Goal: Task Accomplishment & Management: Complete application form

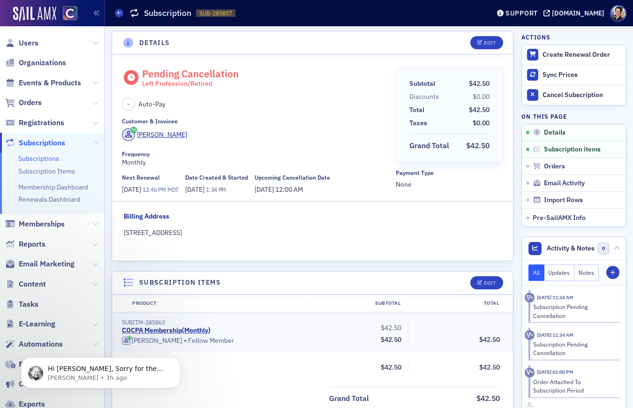
scroll to position [3, 0]
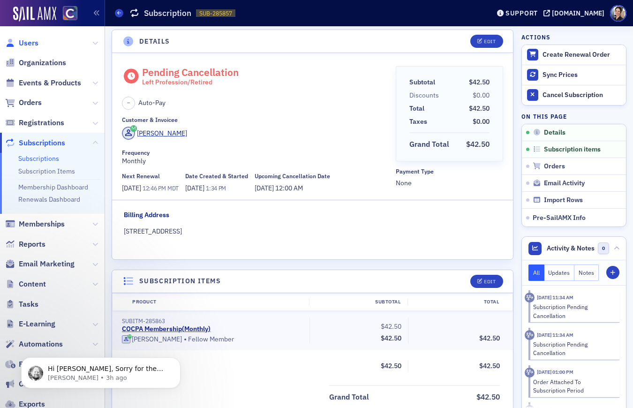
click at [33, 41] on span "Users" at bounding box center [29, 43] width 20 height 10
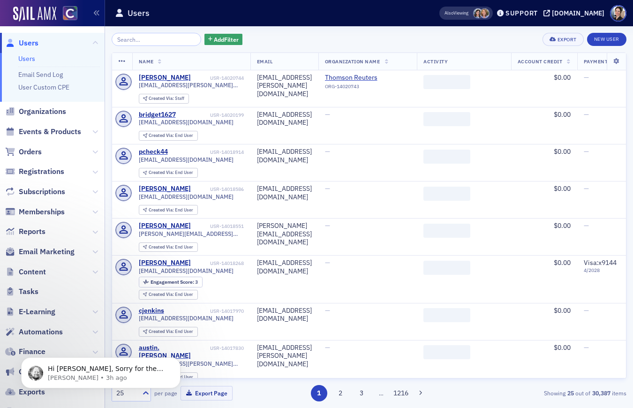
click at [143, 33] on input "search" at bounding box center [157, 39] width 90 height 13
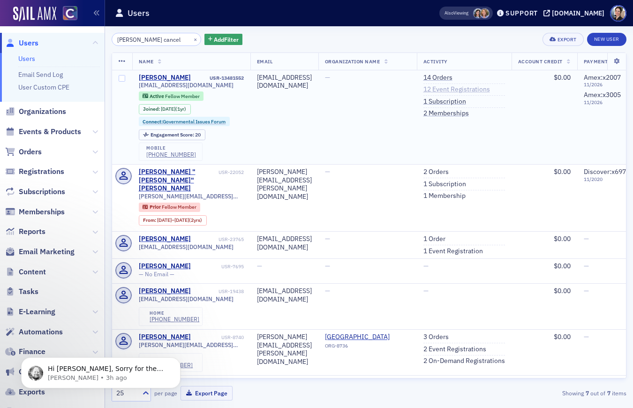
type input "[PERSON_NAME] cancel"
click at [483, 91] on link "12 Event Registrations" at bounding box center [456, 89] width 67 height 8
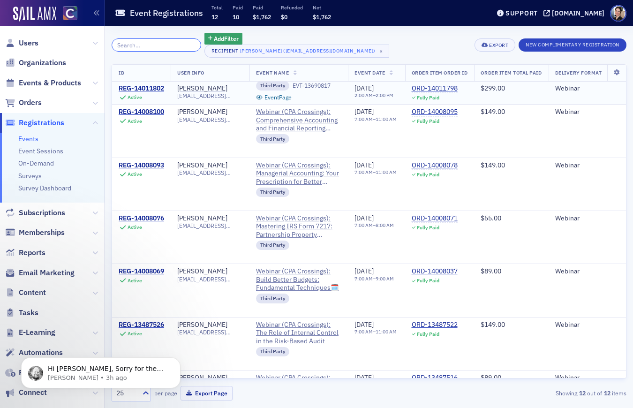
scroll to position [152, 0]
click at [37, 105] on span "Orders" at bounding box center [30, 103] width 23 height 10
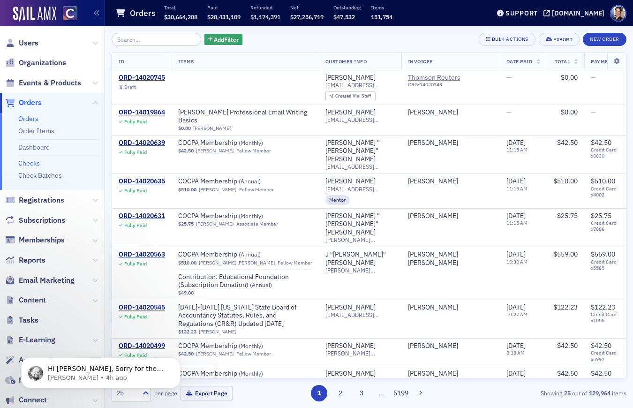
click at [32, 163] on link "Checks" at bounding box center [29, 163] width 22 height 8
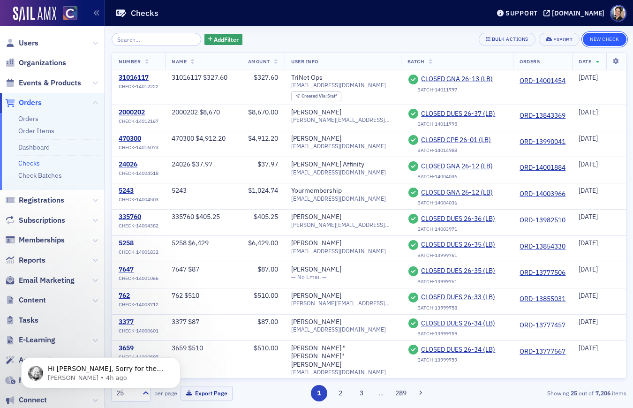
drag, startPoint x: 607, startPoint y: 38, endPoint x: 502, endPoint y: 54, distance: 105.9
click at [607, 38] on button "New Check" at bounding box center [605, 39] width 44 height 13
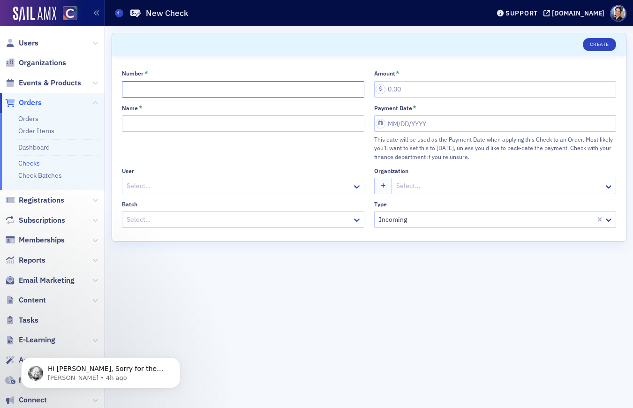
click at [163, 91] on input "Number *" at bounding box center [243, 89] width 242 height 16
click at [180, 89] on input "Number *" at bounding box center [243, 89] width 242 height 16
type input "EFT_[DATE]_PwC"
type input "1,799.00"
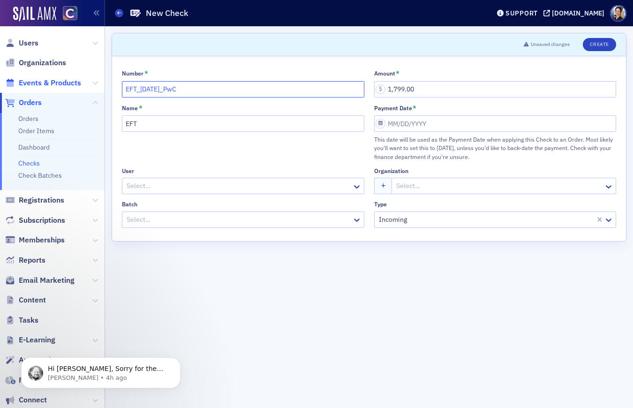
drag, startPoint x: 183, startPoint y: 86, endPoint x: 73, endPoint y: 85, distance: 110.2
click at [73, 85] on div "Users Organizations Events & Products Orders Orders Order Items Dashboard Check…" at bounding box center [316, 204] width 633 height 408
drag, startPoint x: 149, startPoint y: 124, endPoint x: 137, endPoint y: 124, distance: 11.7
click at [108, 121] on div "Scroll to Unsaved changes Create Number * EFT_[DATE]_PwC Amount * 1,799.00 Name…" at bounding box center [369, 217] width 528 height 382
paste input "_[DATE]_PwC"
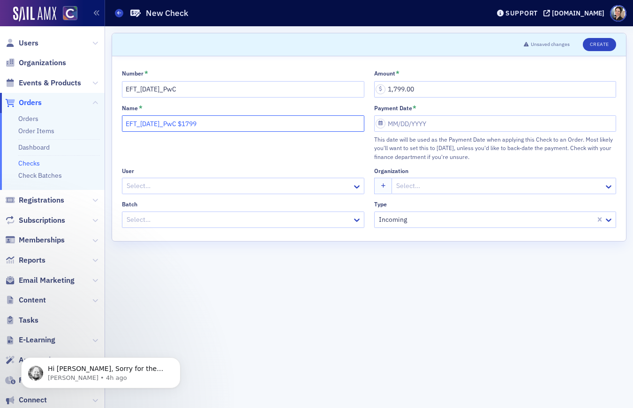
type input "EFT_[DATE]_PwC $1799"
select select "8"
select select "2025"
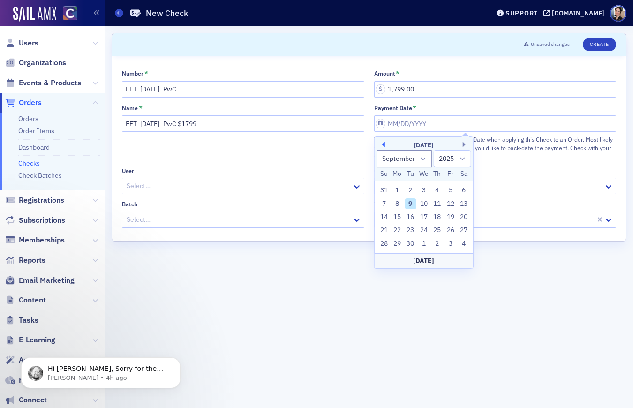
click at [384, 145] on button "Previous Month" at bounding box center [382, 145] width 6 height 6
select select "5"
drag, startPoint x: 424, startPoint y: 203, endPoint x: 278, endPoint y: 194, distance: 146.6
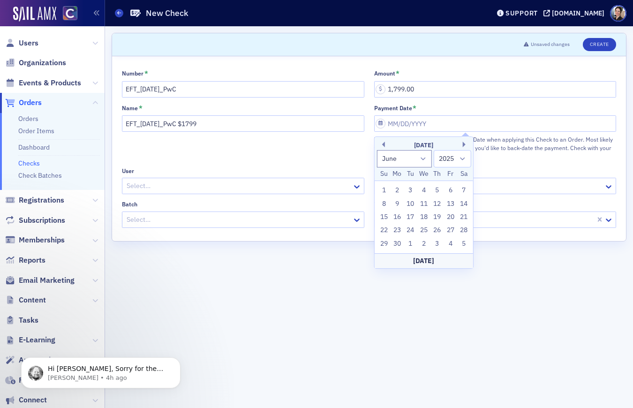
click at [424, 203] on div "11" at bounding box center [423, 203] width 11 height 11
type input "[DATE]"
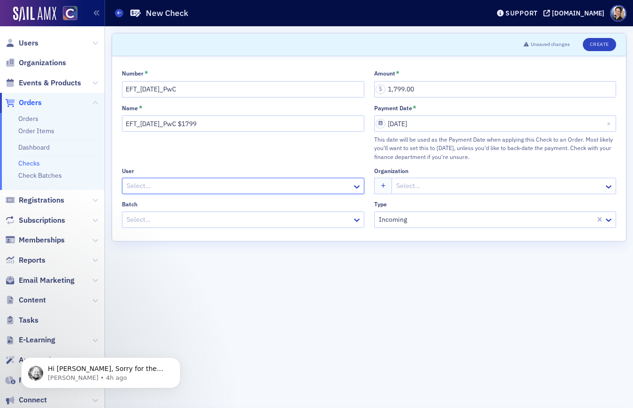
click at [147, 184] on div at bounding box center [239, 186] width 226 height 12
type input "[PERSON_NAME]"
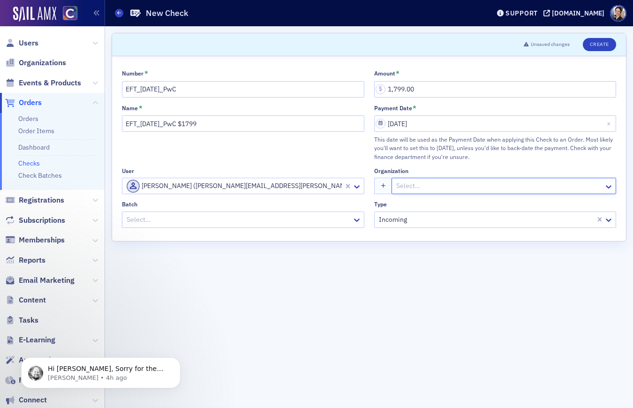
click at [423, 181] on div at bounding box center [499, 186] width 208 height 12
type input "price"
click at [419, 187] on div at bounding box center [499, 186] width 208 height 12
type input "price"
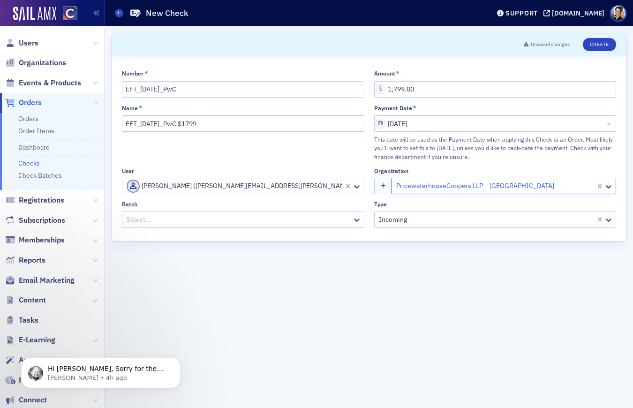
drag, startPoint x: 186, startPoint y: 213, endPoint x: 177, endPoint y: 212, distance: 9.0
click at [186, 214] on div at bounding box center [239, 220] width 226 height 12
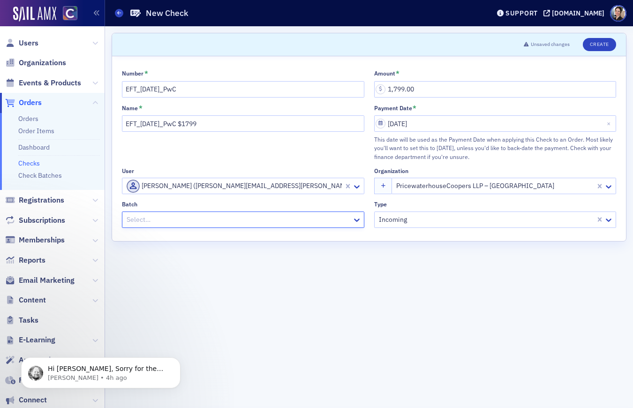
drag, startPoint x: 604, startPoint y: 42, endPoint x: 574, endPoint y: 45, distance: 30.7
click at [604, 42] on button "Create" at bounding box center [599, 44] width 33 height 13
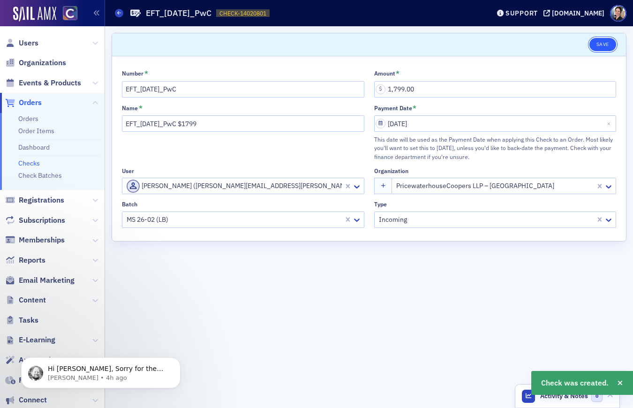
drag, startPoint x: 608, startPoint y: 44, endPoint x: 603, endPoint y: 41, distance: 5.9
click at [608, 44] on button "Save" at bounding box center [602, 44] width 27 height 13
click at [604, 41] on button "Save" at bounding box center [602, 44] width 27 height 13
click at [25, 163] on link "Checks" at bounding box center [29, 163] width 22 height 8
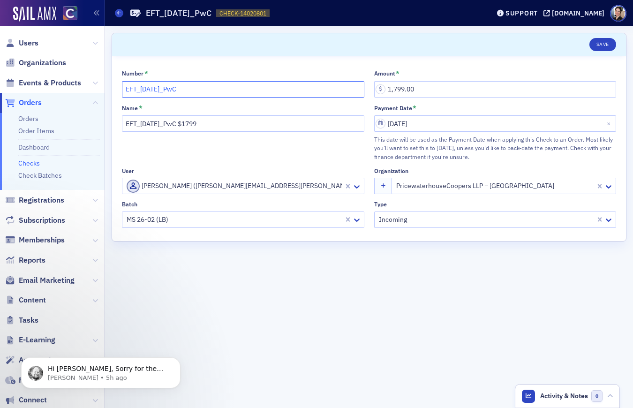
click at [195, 90] on input "EFT_[DATE]_PwC" at bounding box center [243, 89] width 242 height 16
click at [187, 93] on input "EFT_[DATE]_PwC" at bounding box center [243, 89] width 242 height 16
type input "EFT_[DATE]_PwC (1)"
drag, startPoint x: 606, startPoint y: 46, endPoint x: 597, endPoint y: 46, distance: 8.9
click at [606, 47] on button "Save" at bounding box center [602, 44] width 27 height 13
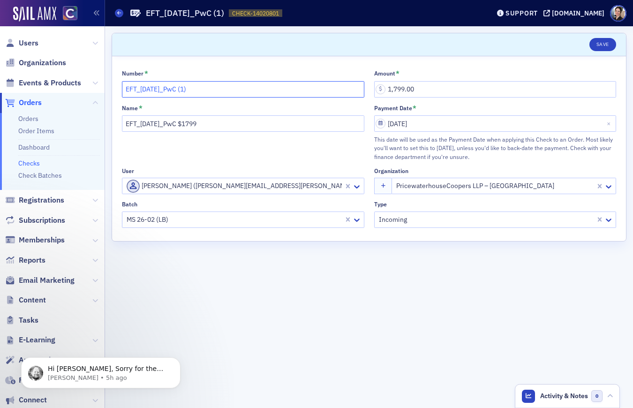
drag, startPoint x: 203, startPoint y: 89, endPoint x: 129, endPoint y: 89, distance: 73.6
click at [114, 89] on div "Number * EFT_[DATE]_PwC (1) Amount * 1,799.00 Name * EFT_[DATE]_PwC $1799 Payme…" at bounding box center [369, 148] width 514 height 185
drag, startPoint x: 608, startPoint y: 44, endPoint x: 418, endPoint y: 83, distance: 194.4
click at [607, 44] on button "Save" at bounding box center [602, 44] width 27 height 13
click at [33, 161] on link "Checks" at bounding box center [29, 163] width 22 height 8
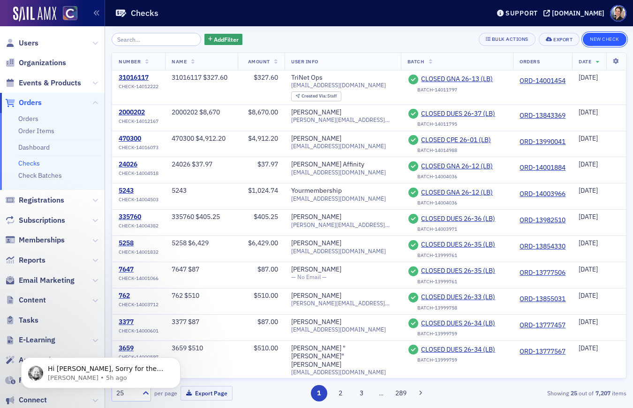
click at [605, 38] on button "New Check" at bounding box center [605, 39] width 44 height 13
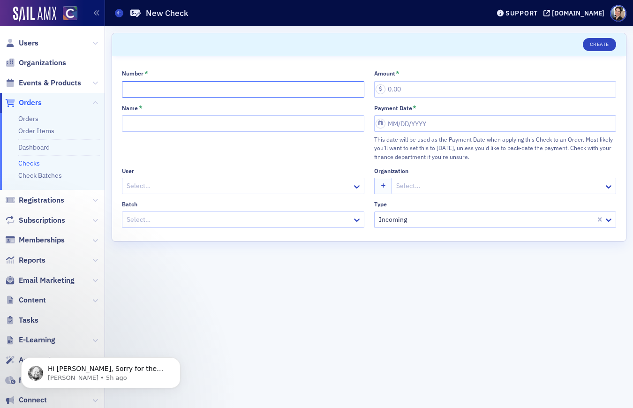
paste input "EFT_[DATE]_PwC (1)"
type input "EFT_[DATE]_PwC (1)"
click at [446, 90] on input "Amount *" at bounding box center [495, 89] width 242 height 16
click at [410, 88] on input "Amount *" at bounding box center [495, 89] width 242 height 16
type input "1,799.00"
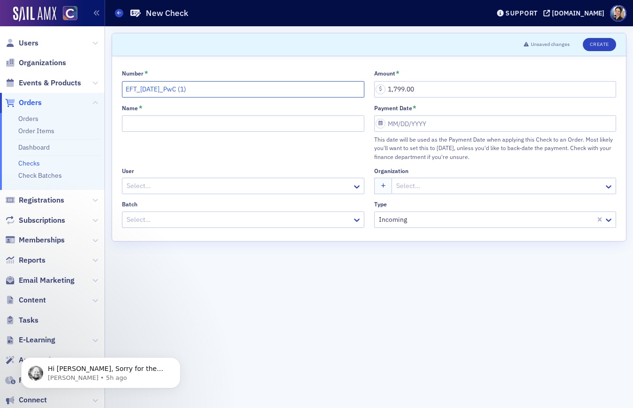
click at [198, 89] on input "EFT_[DATE]_PwC (1)" at bounding box center [243, 89] width 242 height 16
drag, startPoint x: 210, startPoint y: 90, endPoint x: 139, endPoint y: 90, distance: 70.8
click at [69, 84] on div "Users Organizations Events & Products Orders Orders Order Items Dashboard Check…" at bounding box center [316, 204] width 633 height 408
type input "EFT_[DATE]_PwC (2)"
click at [163, 125] on input "Name *" at bounding box center [243, 123] width 242 height 16
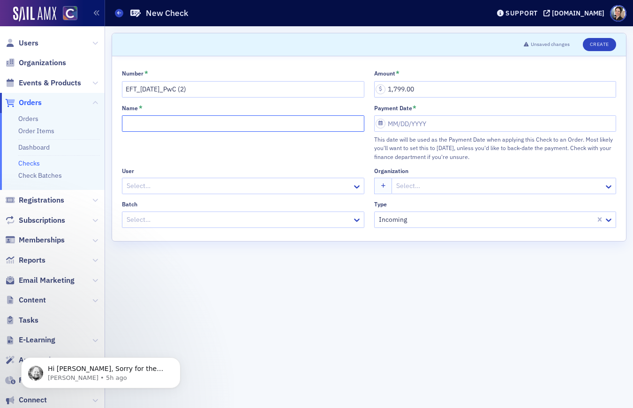
paste input "EFT_[DATE]_PwC (2)"
type input "EFT_[DATE]_PwC (2) $1,799"
select select "8"
select select "2025"
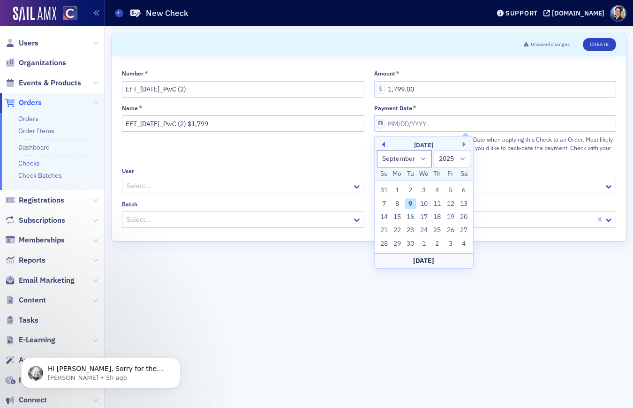
click at [383, 144] on button "Previous Month" at bounding box center [382, 145] width 6 height 6
drag, startPoint x: 466, startPoint y: 143, endPoint x: 455, endPoint y: 153, distance: 14.9
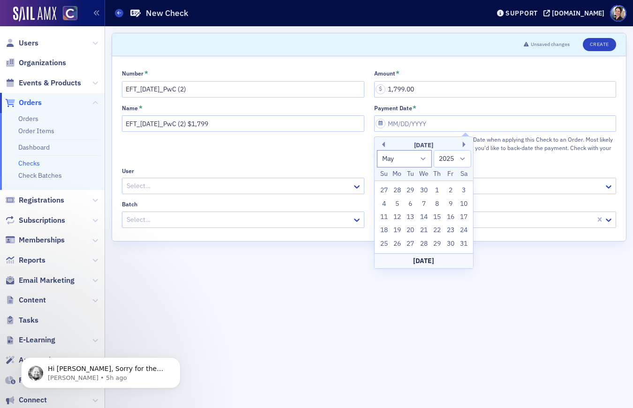
click at [466, 143] on button "Next Month" at bounding box center [466, 145] width 6 height 6
select select "5"
drag, startPoint x: 425, startPoint y: 203, endPoint x: 408, endPoint y: 200, distance: 17.0
click at [425, 203] on div "11" at bounding box center [423, 203] width 11 height 11
type input "[DATE]"
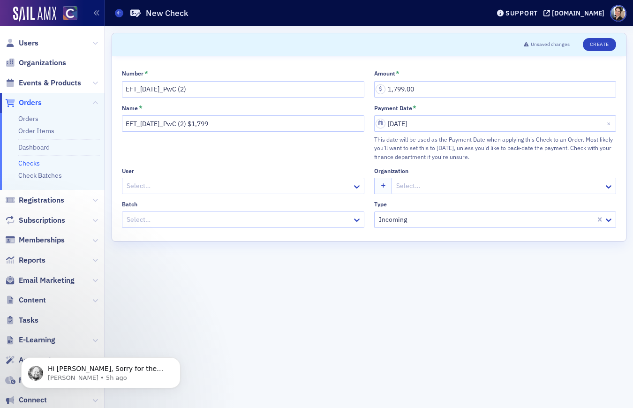
click at [167, 185] on div at bounding box center [239, 186] width 226 height 12
type input "grant van"
drag, startPoint x: 264, startPoint y: 225, endPoint x: 272, endPoint y: 219, distance: 9.5
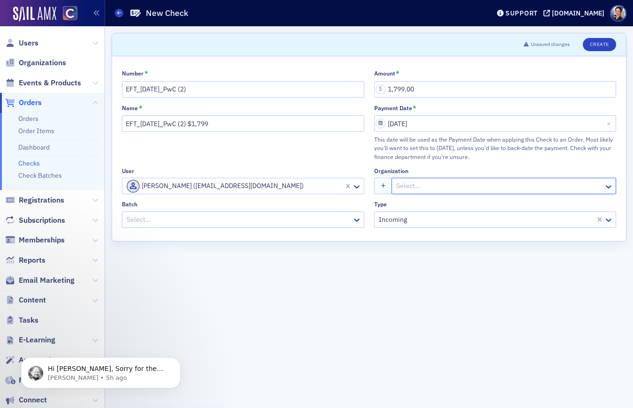
click at [438, 188] on div at bounding box center [499, 186] width 208 height 12
type input "pricewater"
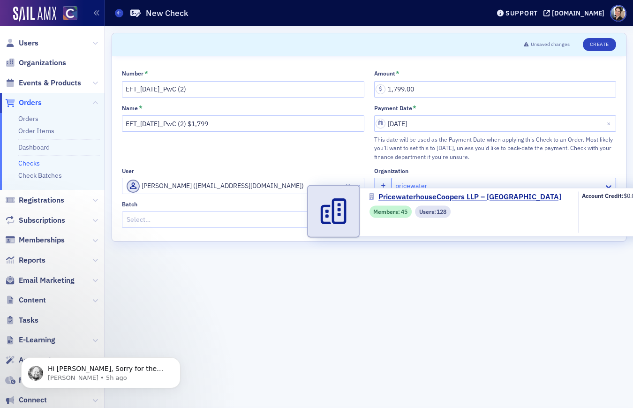
drag, startPoint x: 465, startPoint y: 240, endPoint x: 458, endPoint y: 241, distance: 7.5
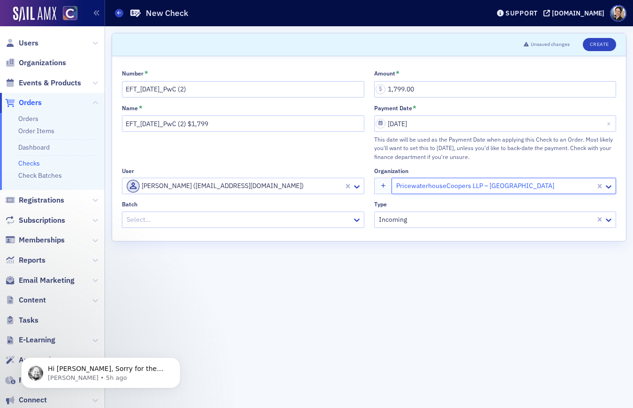
click at [174, 215] on div at bounding box center [239, 220] width 226 height 12
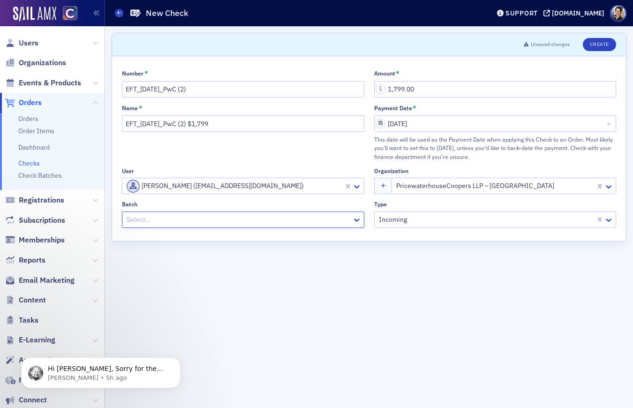
drag, startPoint x: 600, startPoint y: 41, endPoint x: 570, endPoint y: 42, distance: 30.0
click at [600, 41] on button "Create" at bounding box center [599, 44] width 33 height 13
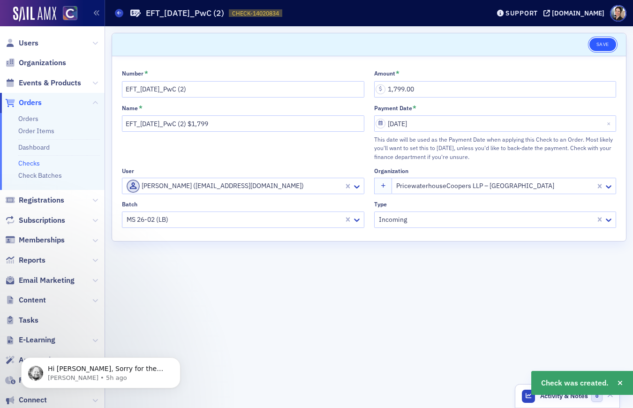
click at [605, 42] on button "Save" at bounding box center [602, 44] width 27 height 13
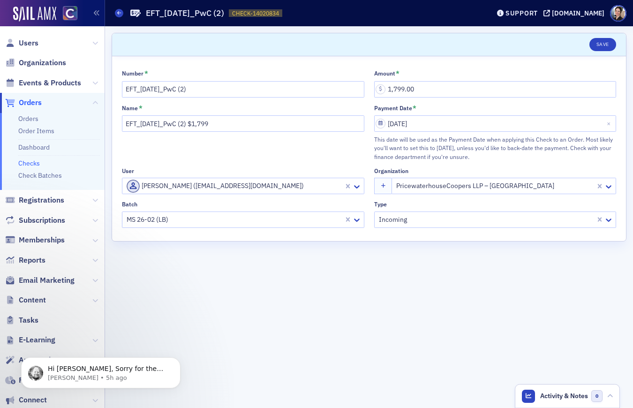
click at [32, 163] on link "Checks" at bounding box center [29, 163] width 22 height 8
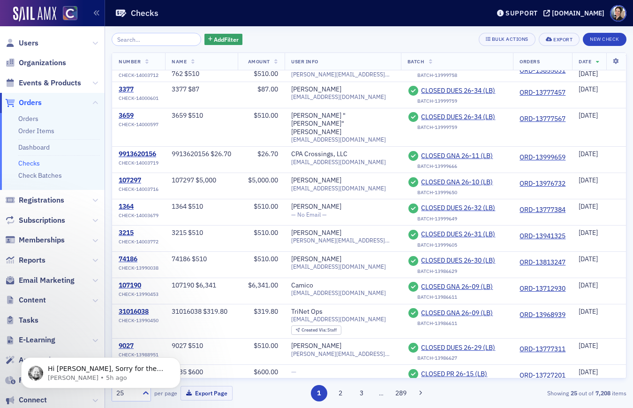
scroll to position [215, 0]
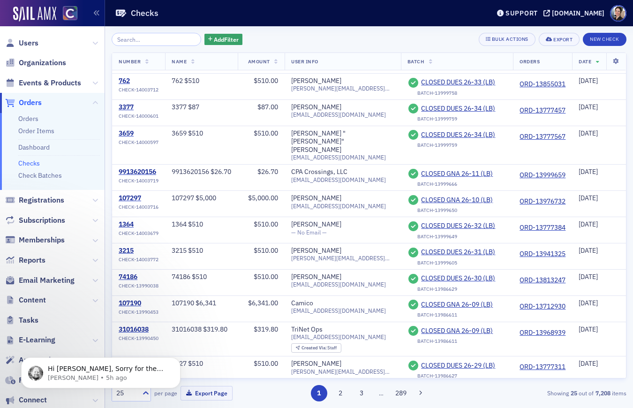
drag, startPoint x: 45, startPoint y: 176, endPoint x: 15, endPoint y: 169, distance: 31.3
click at [45, 176] on link "Check Batches" at bounding box center [40, 175] width 44 height 8
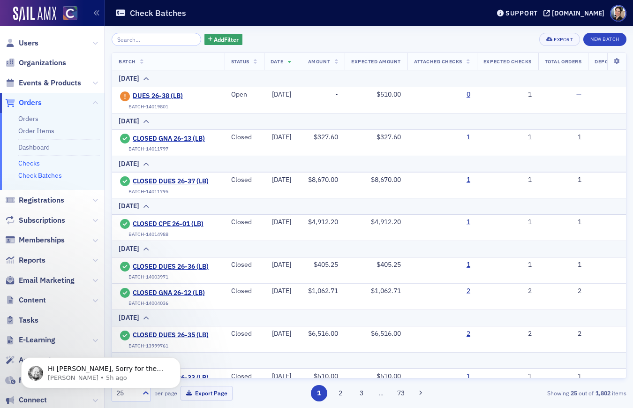
click at [32, 161] on link "Checks" at bounding box center [29, 163] width 22 height 8
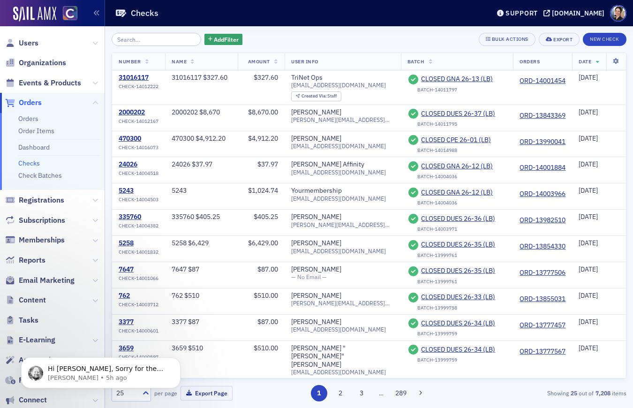
click at [156, 38] on input "search" at bounding box center [157, 39] width 90 height 13
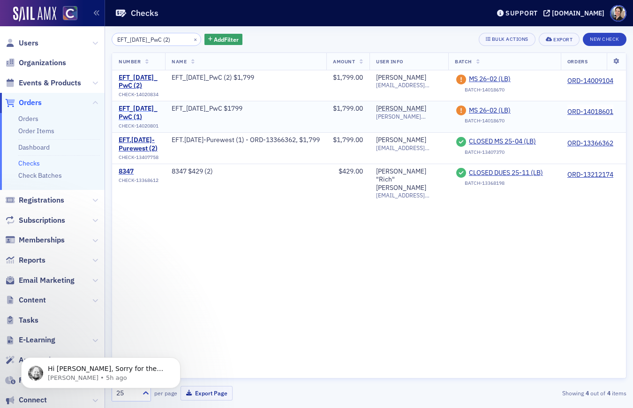
type input "EFT_[DATE]_PwC (2)"
click at [129, 109] on div "EFT_[DATE]_PwC (1)" at bounding box center [139, 113] width 40 height 16
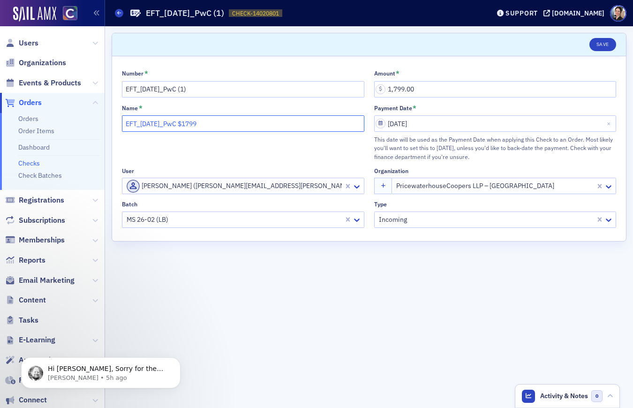
drag, startPoint x: 181, startPoint y: 124, endPoint x: 187, endPoint y: 123, distance: 6.2
click at [182, 124] on input "EFT_[DATE]_PwC $1799" at bounding box center [243, 123] width 242 height 16
type input "EFT_[DATE]_PwC (1) $1799"
drag, startPoint x: 604, startPoint y: 41, endPoint x: 326, endPoint y: 81, distance: 280.0
click at [604, 41] on button "Save" at bounding box center [602, 44] width 27 height 13
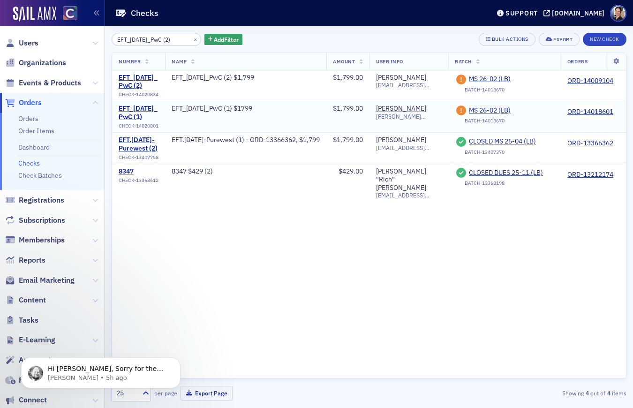
click at [133, 107] on div "EFT_[DATE]_PwC (1)" at bounding box center [139, 113] width 40 height 16
click at [499, 111] on span "MS 26-02 (LB)" at bounding box center [511, 110] width 85 height 8
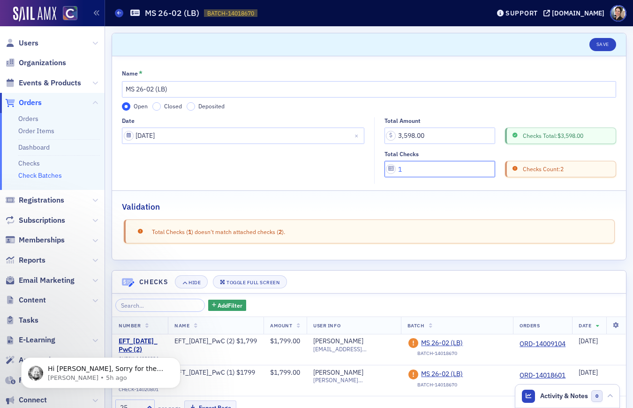
drag, startPoint x: 412, startPoint y: 168, endPoint x: 388, endPoint y: 167, distance: 24.4
click at [385, 168] on input "1" at bounding box center [440, 169] width 111 height 16
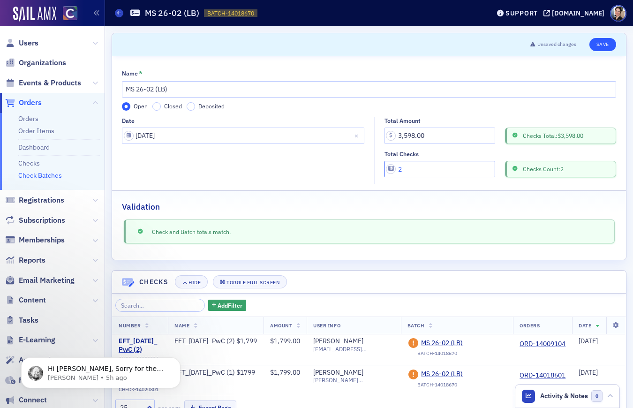
type input "2"
click at [606, 41] on button "Save" at bounding box center [602, 44] width 27 height 13
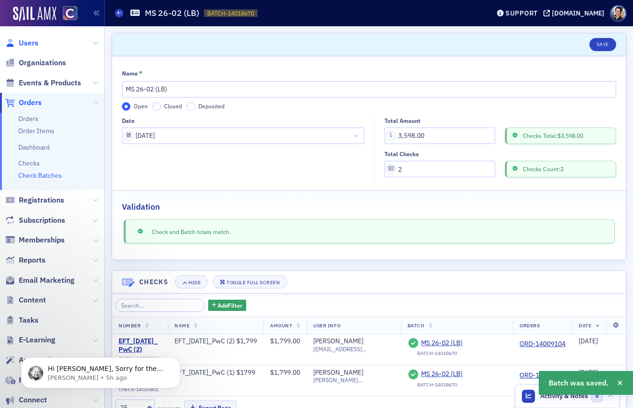
click at [26, 41] on span "Users" at bounding box center [29, 43] width 20 height 10
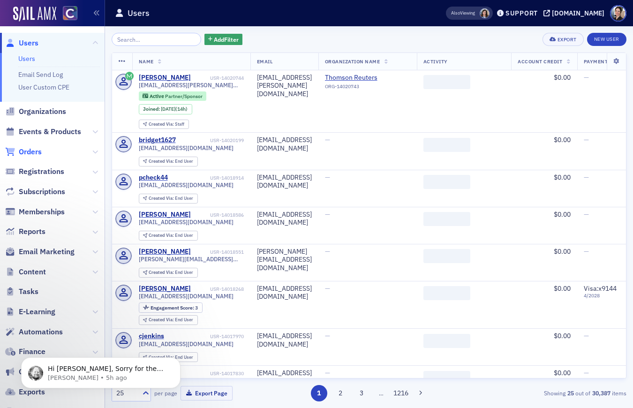
click at [35, 150] on span "Orders" at bounding box center [30, 152] width 23 height 10
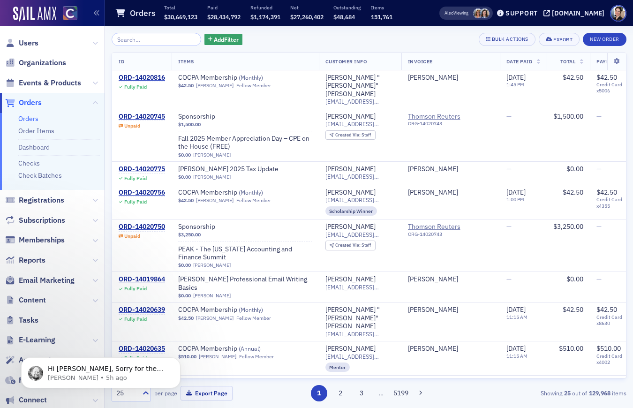
drag, startPoint x: 39, startPoint y: 175, endPoint x: 2, endPoint y: 162, distance: 39.2
click at [38, 175] on link "Check Batches" at bounding box center [40, 175] width 44 height 8
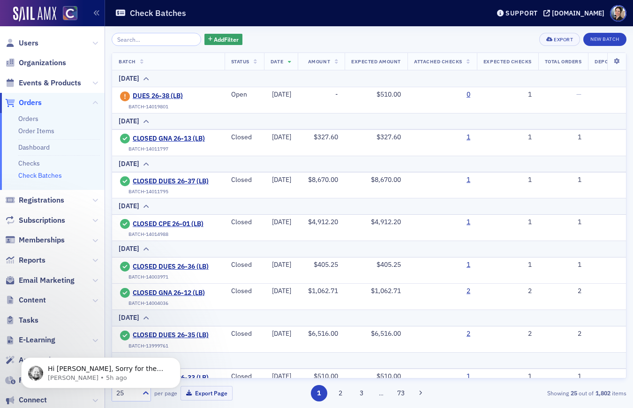
click at [141, 39] on input "search" at bounding box center [157, 39] width 90 height 13
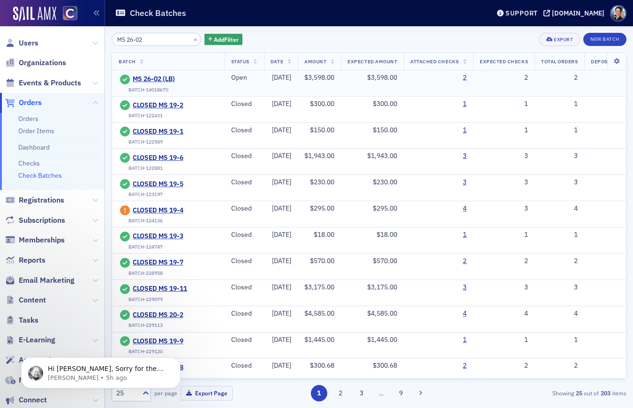
type input "MS 26-02"
drag, startPoint x: 483, startPoint y: 78, endPoint x: 473, endPoint y: 78, distance: 9.8
click at [467, 78] on link "2" at bounding box center [465, 78] width 4 height 8
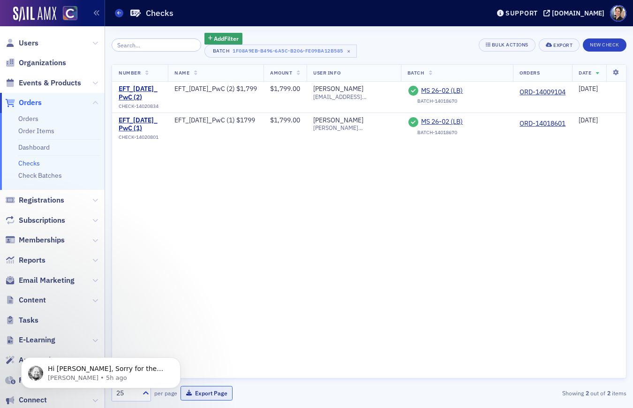
click at [210, 391] on button "Export Page" at bounding box center [207, 393] width 52 height 15
click at [29, 43] on span "Users" at bounding box center [29, 43] width 20 height 10
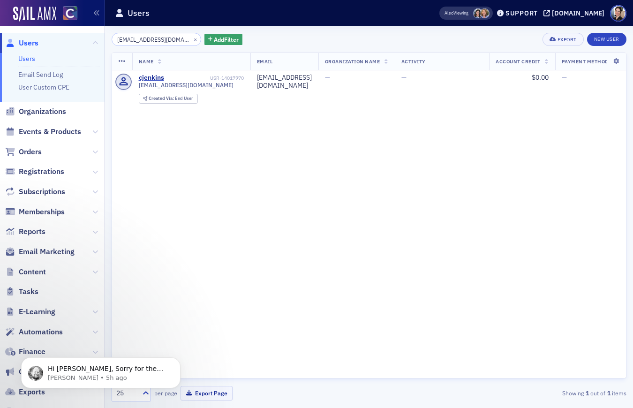
type input "[EMAIL_ADDRESS][DOMAIN_NAME]"
drag, startPoint x: 189, startPoint y: 37, endPoint x: 159, endPoint y: 39, distance: 29.1
click at [191, 37] on button "×" at bounding box center [195, 39] width 8 height 8
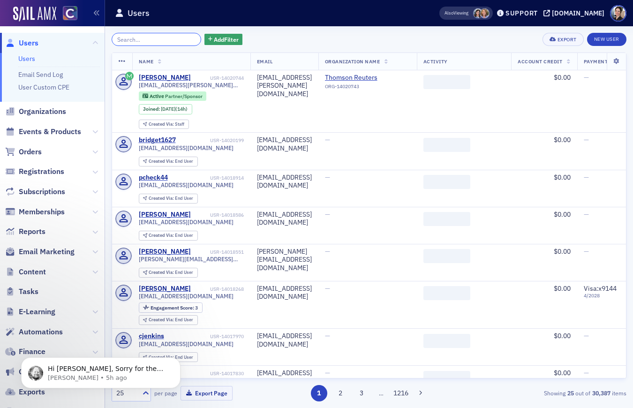
paste input "[PERSON_NAME]"
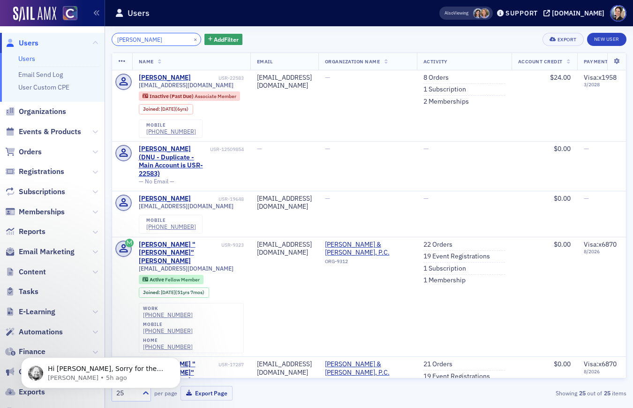
type input "[PERSON_NAME]"
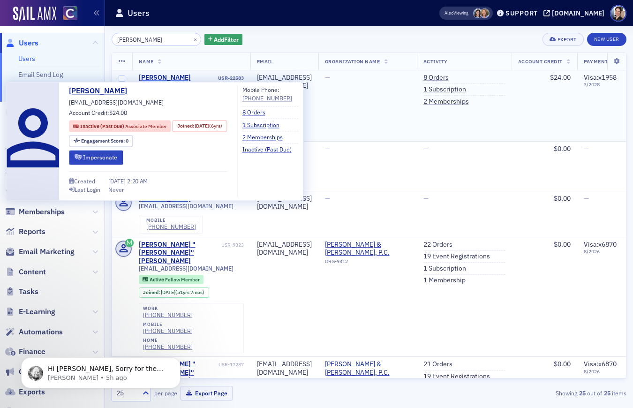
click at [157, 76] on div "[PERSON_NAME]" at bounding box center [165, 78] width 52 height 8
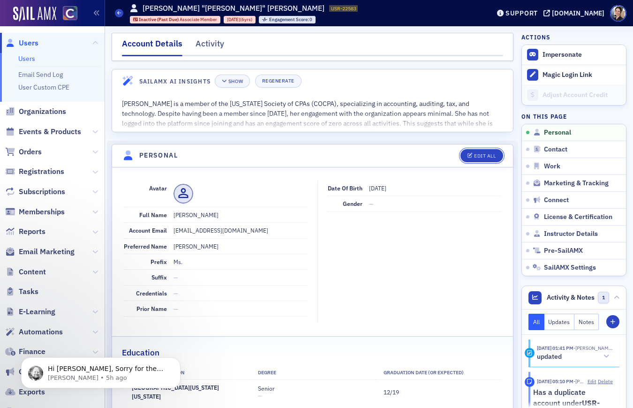
drag, startPoint x: 492, startPoint y: 155, endPoint x: 325, endPoint y: 177, distance: 168.0
click at [491, 155] on div "Edit All" at bounding box center [485, 155] width 22 height 5
select select "US"
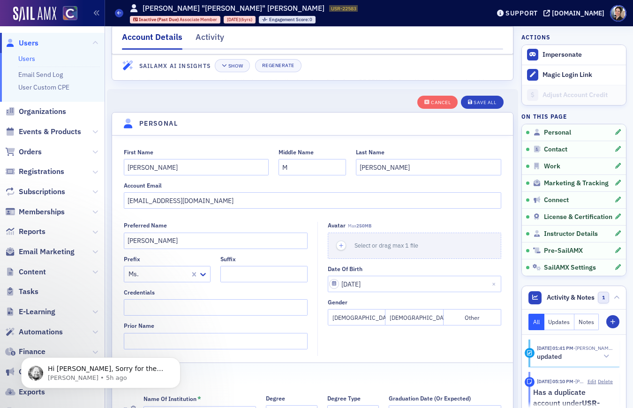
scroll to position [109, 0]
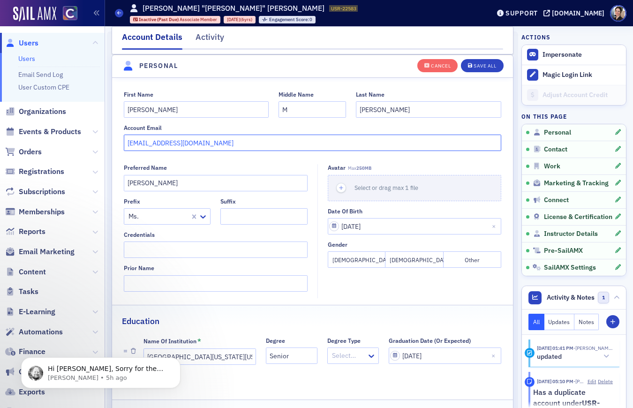
drag, startPoint x: 189, startPoint y: 144, endPoint x: 137, endPoint y: 143, distance: 51.1
click at [113, 141] on div "First Name [PERSON_NAME] Middle Name M Last Name [PERSON_NAME] Account Email [E…" at bounding box center [312, 121] width 401 height 60
paste input "s@[DOMAIN_NAME]"
type input "[EMAIL_ADDRESS][DOMAIN_NAME]"
drag, startPoint x: 485, startPoint y: 66, endPoint x: 471, endPoint y: 69, distance: 14.8
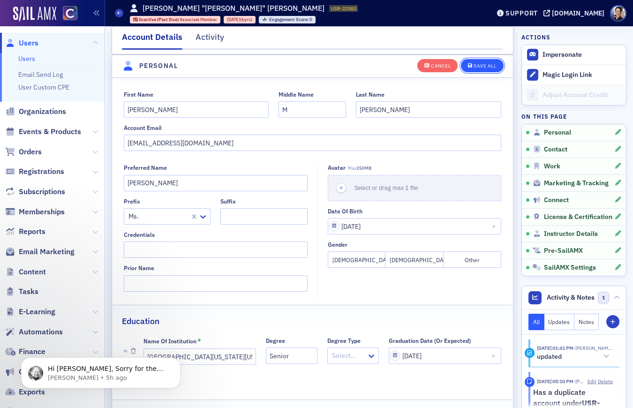
click at [485, 66] on div "Save All" at bounding box center [485, 65] width 23 height 5
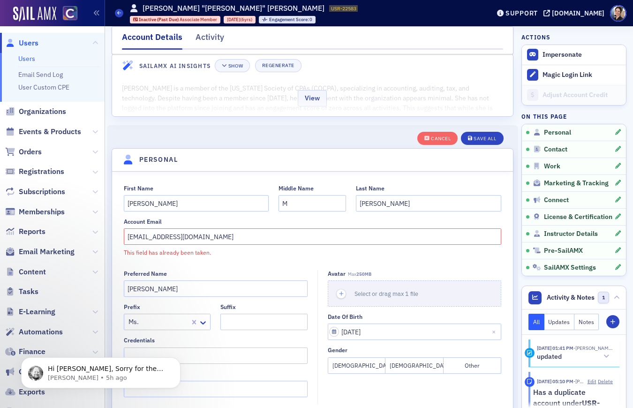
scroll to position [1, 0]
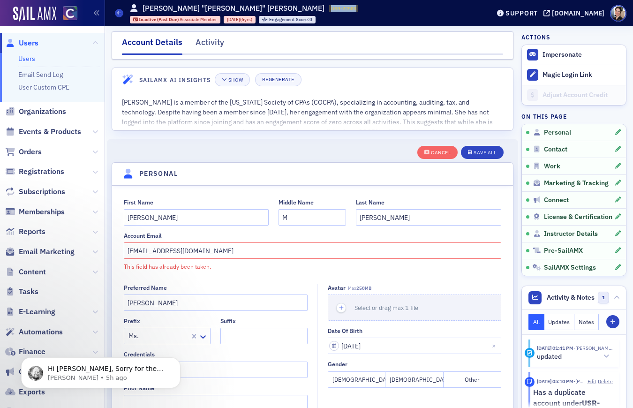
drag, startPoint x: 229, startPoint y: 10, endPoint x: 257, endPoint y: 7, distance: 27.4
click at [258, 6] on div "[PERSON_NAME] "[PERSON_NAME]" [PERSON_NAME] USR-22583 22583 Inactive (Past Due)…" at bounding box center [244, 13] width 228 height 21
copy span "USR-22583"
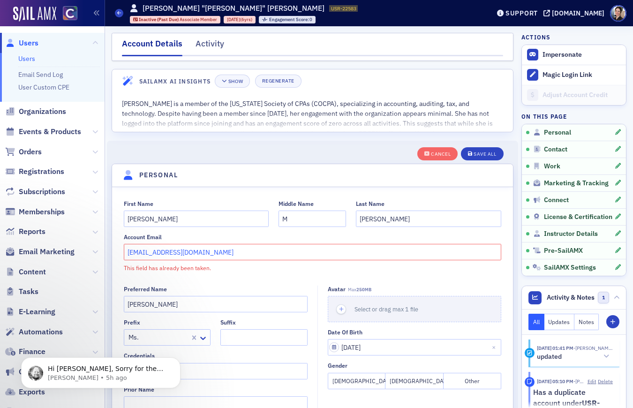
drag, startPoint x: 200, startPoint y: 250, endPoint x: 143, endPoint y: 257, distance: 57.2
click at [91, 251] on div "Users Users Email Send Log User Custom CPE Organizations Events & Products Orde…" at bounding box center [316, 204] width 633 height 408
click at [482, 152] on div "Save All" at bounding box center [485, 153] width 23 height 5
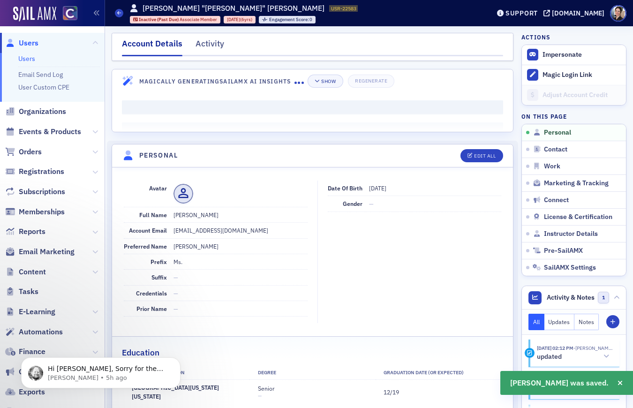
drag, startPoint x: 25, startPoint y: 45, endPoint x: 34, endPoint y: 52, distance: 11.6
click at [25, 45] on span "Users" at bounding box center [29, 43] width 20 height 10
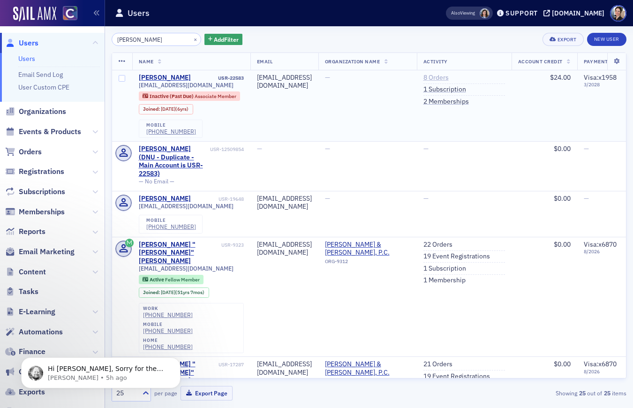
drag, startPoint x: 505, startPoint y: 76, endPoint x: 493, endPoint y: 78, distance: 11.9
click at [449, 76] on link "8 Orders" at bounding box center [435, 78] width 25 height 8
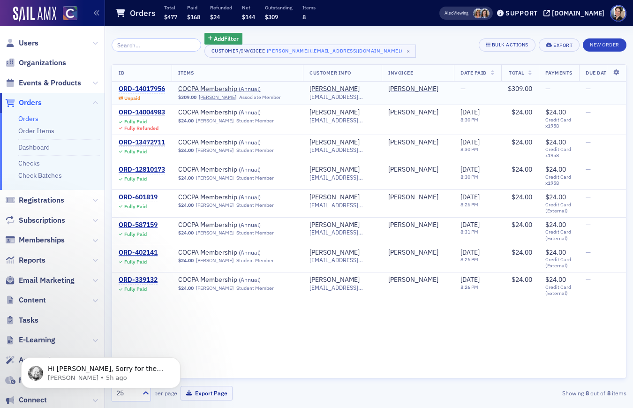
click at [154, 85] on div "ORD-14017956" at bounding box center [142, 89] width 46 height 8
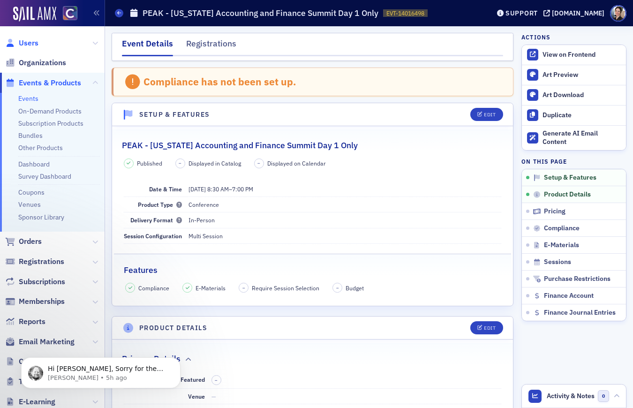
click at [23, 43] on span "Users" at bounding box center [29, 43] width 20 height 10
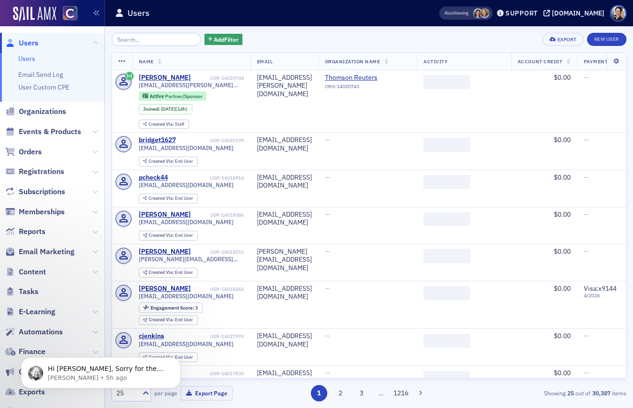
click at [158, 39] on input "search" at bounding box center [157, 39] width 90 height 13
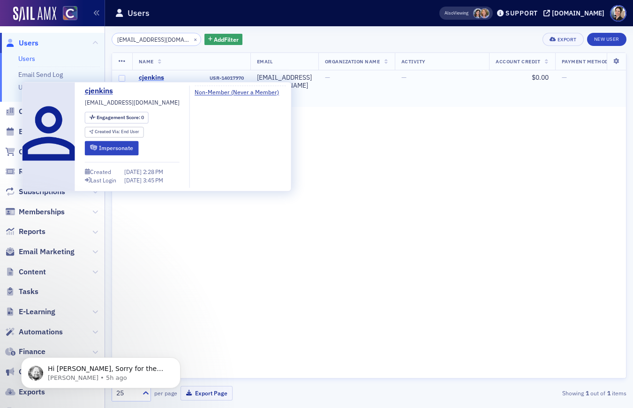
type input "[EMAIL_ADDRESS][DOMAIN_NAME]"
drag, startPoint x: 157, startPoint y: 76, endPoint x: 29, endPoint y: 58, distance: 129.7
click at [157, 76] on div "cjenkins" at bounding box center [151, 78] width 25 height 8
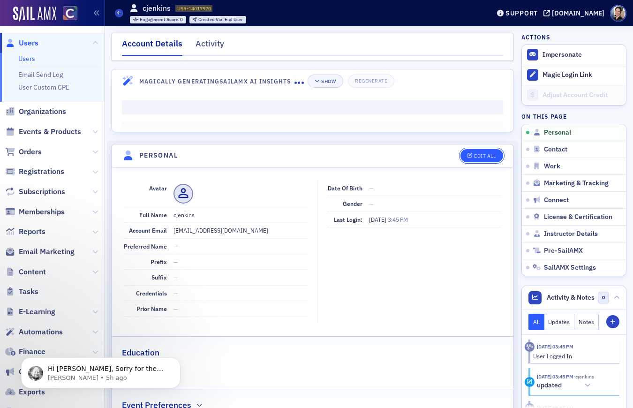
click at [492, 153] on div "Edit All" at bounding box center [485, 155] width 22 height 5
select select "US"
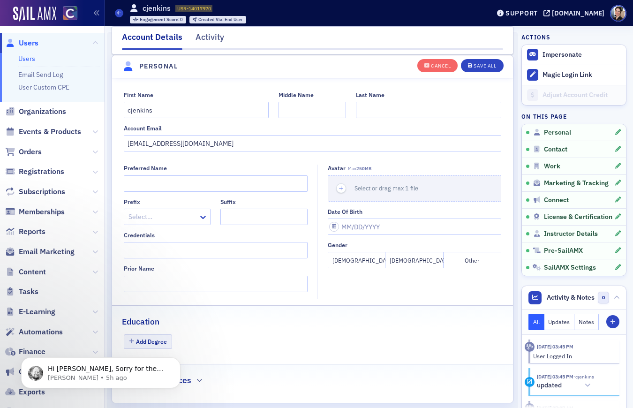
scroll to position [109, 0]
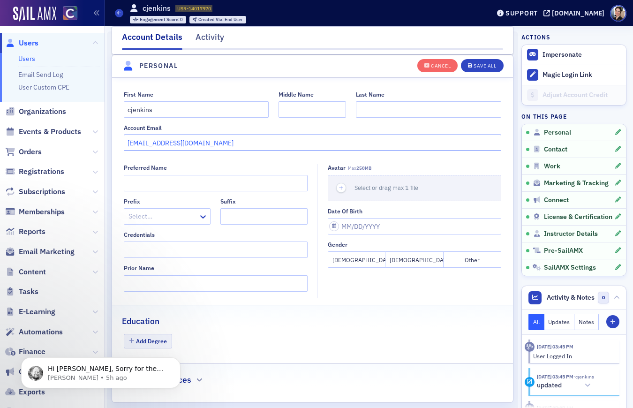
drag, startPoint x: 199, startPoint y: 145, endPoint x: 127, endPoint y: 140, distance: 72.4
click at [122, 141] on div "First Name cjenkins Middle Name Last Name Account Email cjenkins@wcrcpa.com" at bounding box center [312, 121] width 401 height 60
drag, startPoint x: 161, startPoint y: 111, endPoint x: 94, endPoint y: 105, distance: 67.3
click at [94, 105] on div "Users Users Email Send Log User Custom CPE Organizations Events & Products Orde…" at bounding box center [316, 204] width 633 height 408
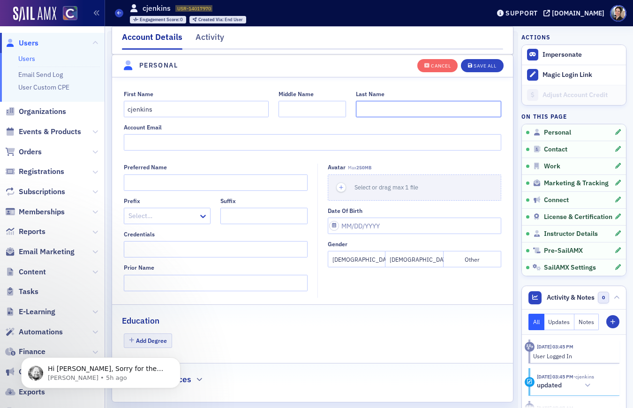
click at [403, 108] on input "Last Name" at bounding box center [428, 109] width 145 height 16
type input "E"
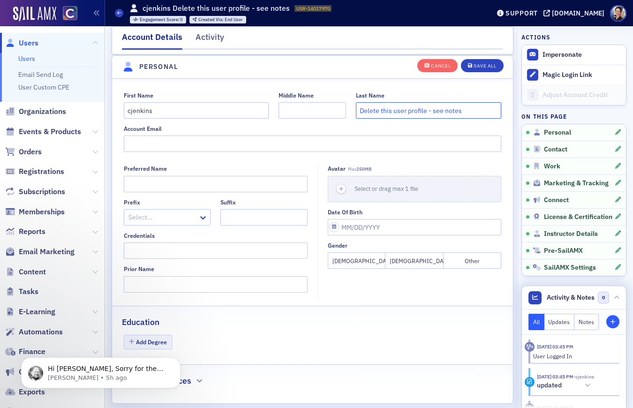
type input "Delete this user profile - see notes"
click at [616, 321] on span "Staff Note" at bounding box center [613, 322] width 9 height 6
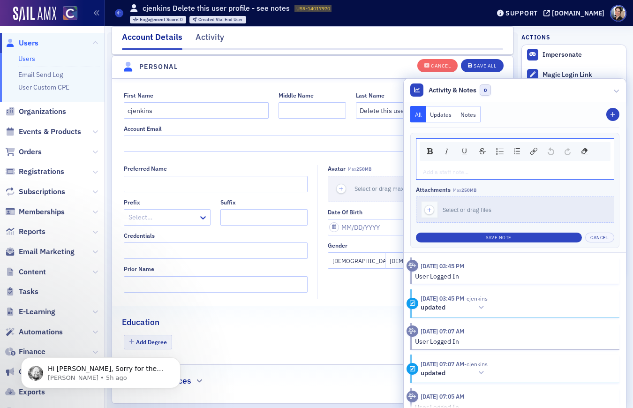
click at [473, 117] on button "Notes" at bounding box center [468, 114] width 24 height 16
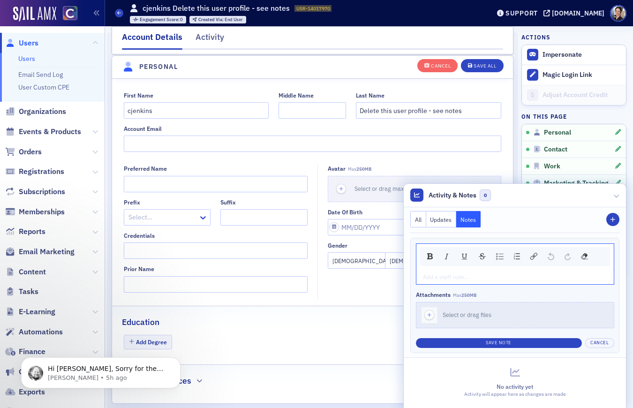
drag, startPoint x: 463, startPoint y: 272, endPoint x: 441, endPoint y: 272, distance: 21.6
click at [463, 272] on div "rdw-editor" at bounding box center [515, 276] width 184 height 8
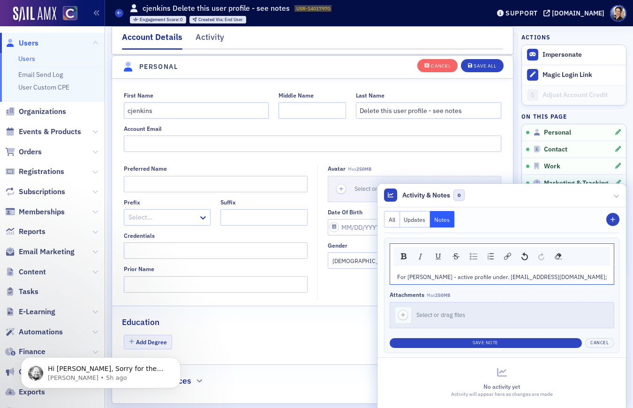
drag, startPoint x: 565, startPoint y: 283, endPoint x: 546, endPoint y: 279, distance: 19.2
click at [564, 283] on div "For Carley Jenkins - active profile under. cjenkins@wcrcpa.com;" at bounding box center [502, 276] width 224 height 15
drag, startPoint x: 526, startPoint y: 277, endPoint x: 574, endPoint y: 277, distance: 47.8
click at [601, 278] on div "For Carley Jenkins - active profile under. cjenkins@wcrcpa.com;" at bounding box center [502, 276] width 210 height 8
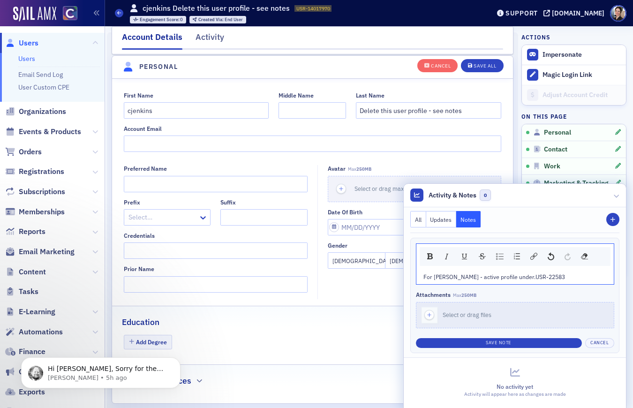
click at [525, 277] on span "For Carley Jenkins - active profile under.USR-22583" at bounding box center [494, 277] width 142 height 8
drag, startPoint x: 527, startPoint y: 276, endPoint x: 534, endPoint y: 276, distance: 7.0
click at [529, 276] on span "For Carley Jenkins - active profile under.USR-22583" at bounding box center [494, 277] width 142 height 8
click at [566, 279] on div "For Carley Jenkins - active profile under USR-22583" at bounding box center [515, 276] width 184 height 8
drag, startPoint x: 468, startPoint y: 111, endPoint x: 431, endPoint y: 110, distance: 36.1
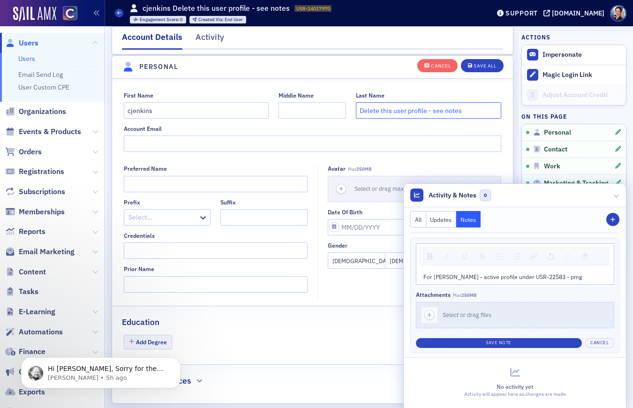
click at [431, 110] on input "Delete this user profile - see notes" at bounding box center [428, 110] width 145 height 16
paste input "USR-22583"
drag, startPoint x: 432, startPoint y: 112, endPoint x: 448, endPoint y: 111, distance: 15.5
click at [433, 112] on input "Delete this user profile -USR-22583" at bounding box center [428, 110] width 145 height 16
drag, startPoint x: 382, startPoint y: 111, endPoint x: 428, endPoint y: 109, distance: 46.5
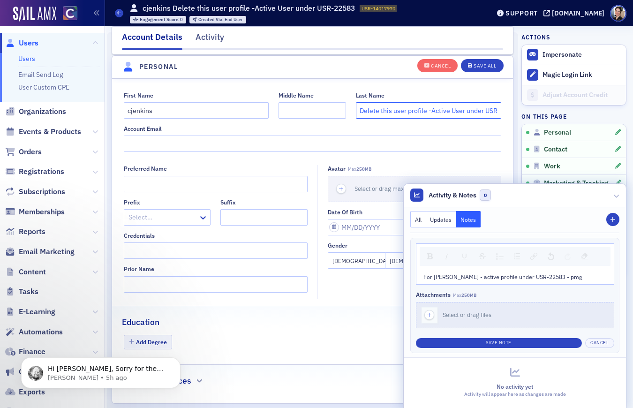
click at [428, 109] on input "Delete this user profile -Active User under USR-22583" at bounding box center [428, 110] width 145 height 16
drag, startPoint x: 379, startPoint y: 111, endPoint x: 403, endPoint y: 110, distance: 23.5
click at [403, 110] on input "Delete - DNU-Active User under USR-22583" at bounding box center [428, 110] width 145 height 16
type input "Delete - Active User under USR-22583"
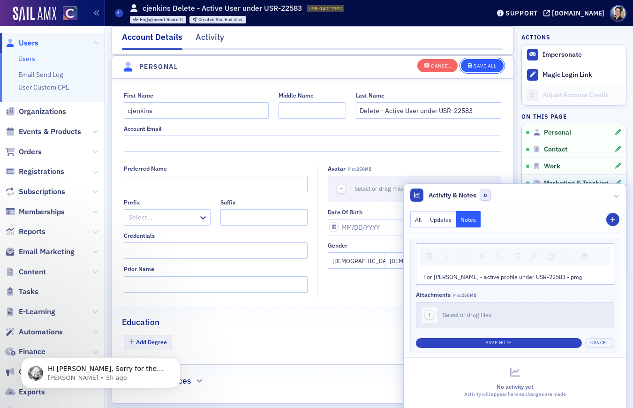
click at [492, 67] on div "Save All" at bounding box center [485, 65] width 23 height 5
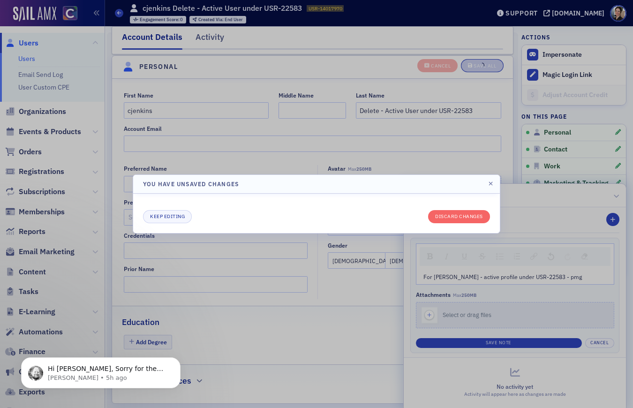
click at [235, 147] on div at bounding box center [316, 204] width 633 height 408
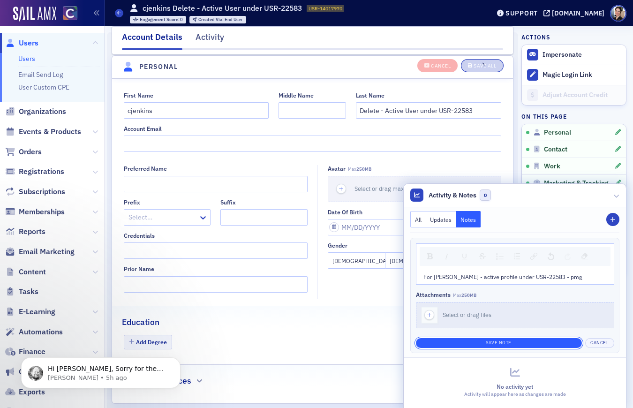
drag, startPoint x: 531, startPoint y: 343, endPoint x: 521, endPoint y: 338, distance: 10.5
click at [529, 342] on button "Save Note" at bounding box center [499, 343] width 166 height 10
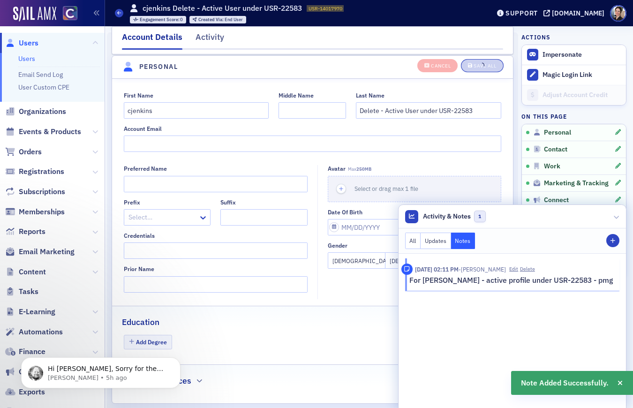
drag, startPoint x: 619, startPoint y: 214, endPoint x: 506, endPoint y: 147, distance: 130.6
click at [618, 213] on div at bounding box center [617, 217] width 6 height 10
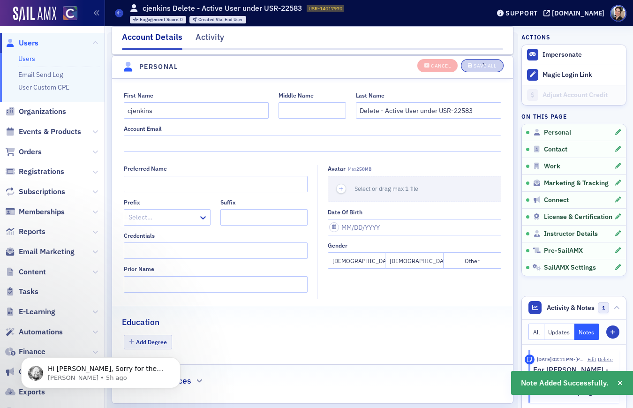
click at [424, 93] on div "Last Name" at bounding box center [428, 95] width 145 height 7
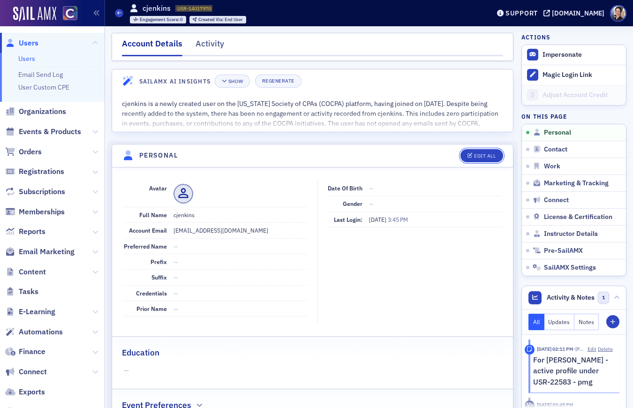
drag, startPoint x: 489, startPoint y: 153, endPoint x: 402, endPoint y: 179, distance: 90.1
click at [489, 153] on div "Edit All" at bounding box center [485, 155] width 22 height 5
select select "US"
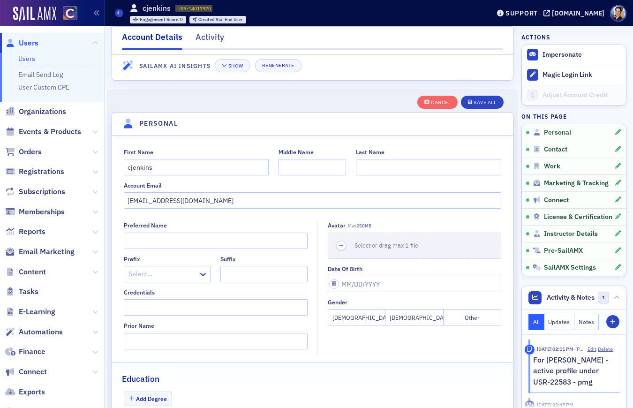
scroll to position [109, 0]
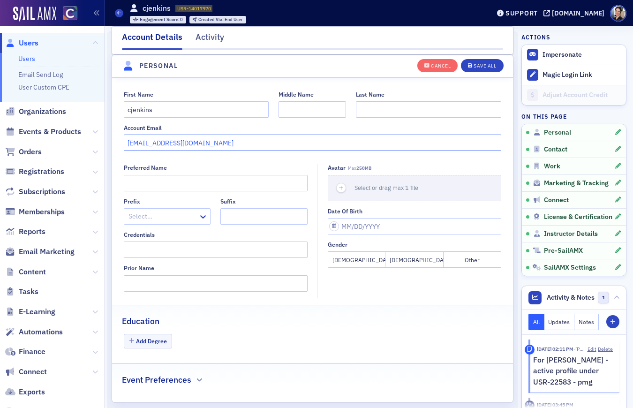
drag, startPoint x: 197, startPoint y: 145, endPoint x: 109, endPoint y: 141, distance: 88.2
click at [490, 67] on div "Save All" at bounding box center [485, 65] width 23 height 5
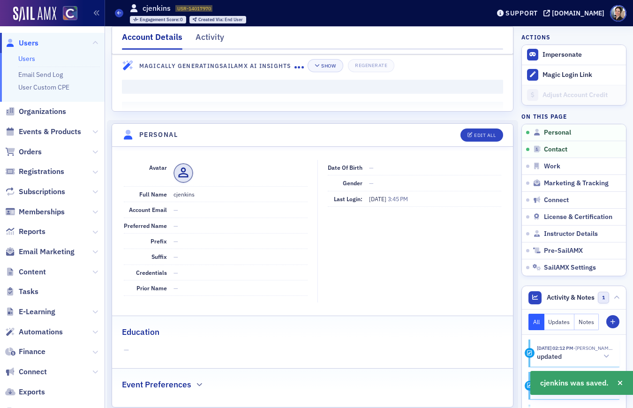
scroll to position [0, 0]
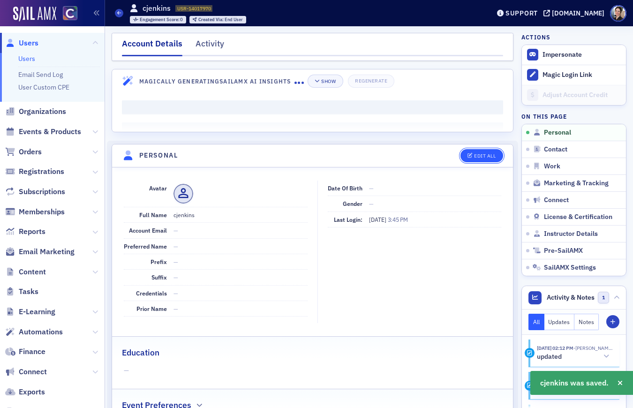
click at [491, 157] on div "Edit All" at bounding box center [485, 155] width 22 height 5
select select "US"
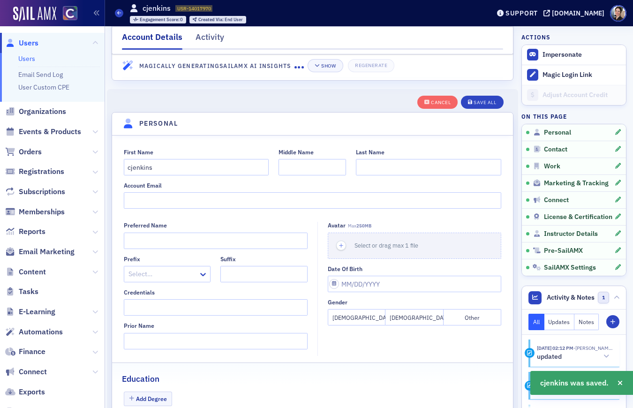
scroll to position [109, 0]
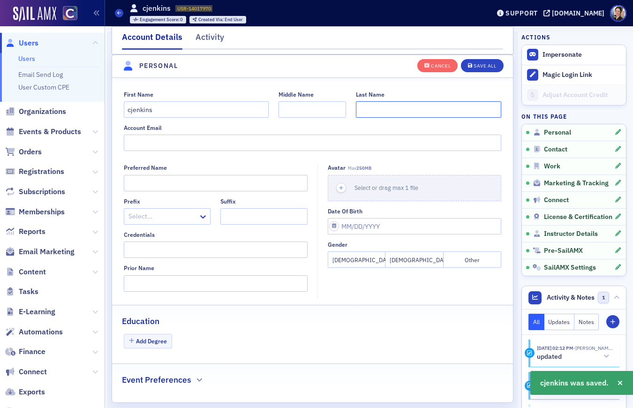
click at [385, 111] on input "Last Name" at bounding box center [428, 109] width 145 height 16
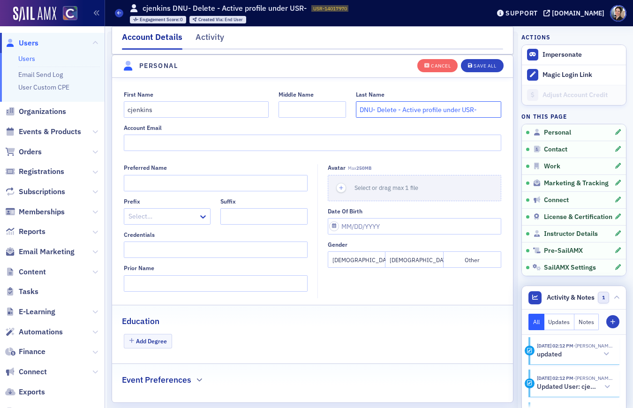
scroll to position [0, 0]
drag, startPoint x: 584, startPoint y: 320, endPoint x: 552, endPoint y: 331, distance: 33.1
click at [584, 320] on button "Notes" at bounding box center [586, 322] width 24 height 16
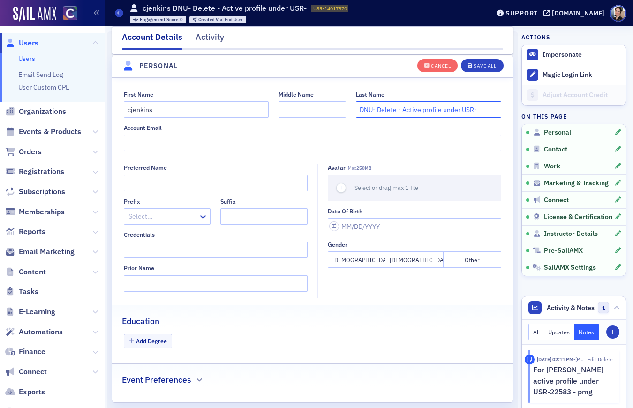
click at [484, 113] on input "DNU- Delete - Active profile under USR-" at bounding box center [428, 109] width 145 height 16
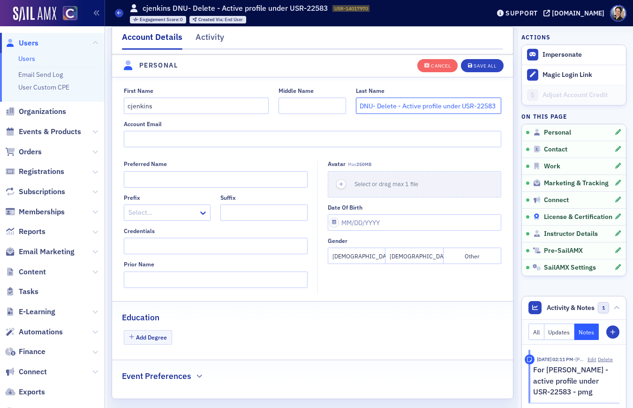
scroll to position [60, 0]
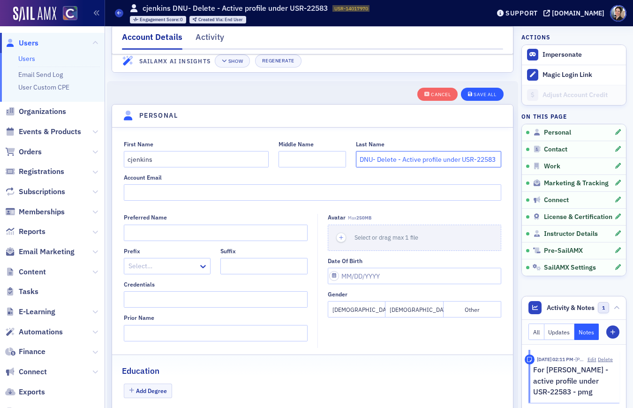
type input "DNU- Delete - Active profile under USR-22583"
click at [488, 94] on div "Save All" at bounding box center [485, 94] width 23 height 5
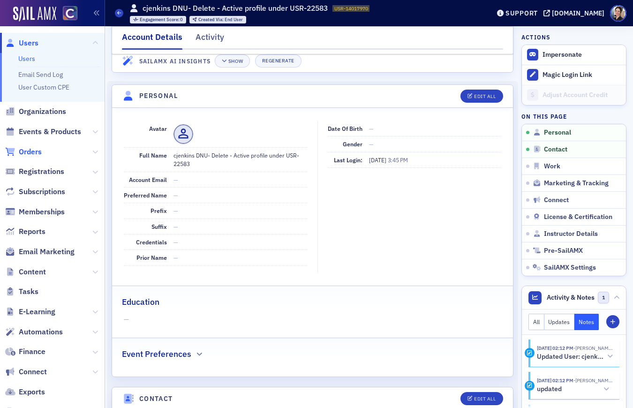
click at [33, 151] on span "Orders" at bounding box center [30, 152] width 23 height 10
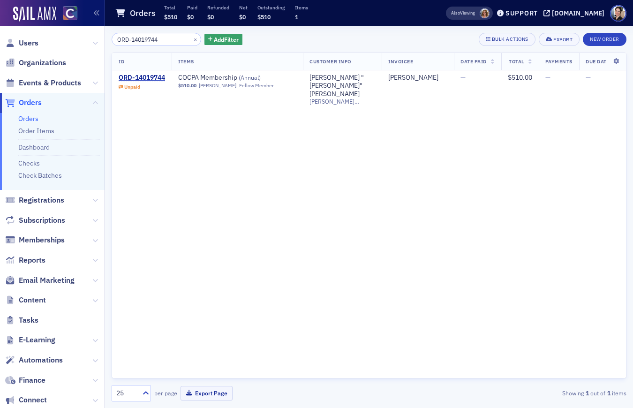
type input "ORD-14019744"
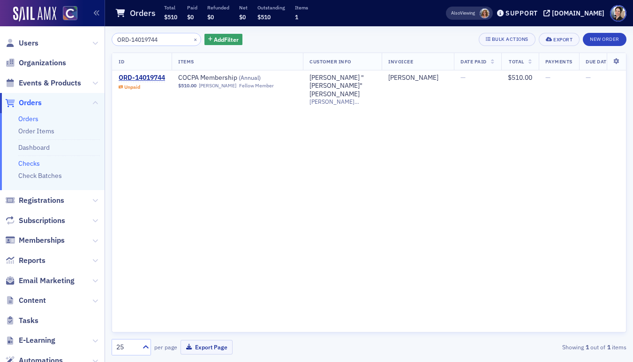
click at [37, 163] on link "Checks" at bounding box center [29, 163] width 22 height 8
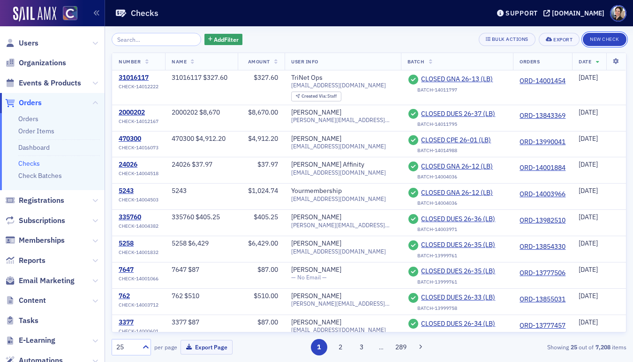
drag, startPoint x: 608, startPoint y: 37, endPoint x: 384, endPoint y: 47, distance: 224.4
click at [608, 37] on button "New Check" at bounding box center [605, 39] width 44 height 13
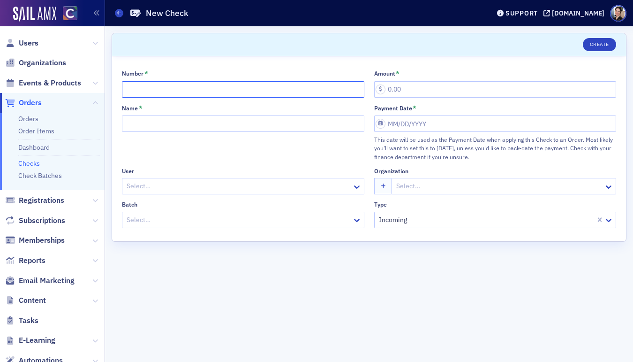
click at [210, 95] on input "Number *" at bounding box center [243, 89] width 242 height 16
type input "9376"
type input "510.00"
type input "9376 $510"
select select "8"
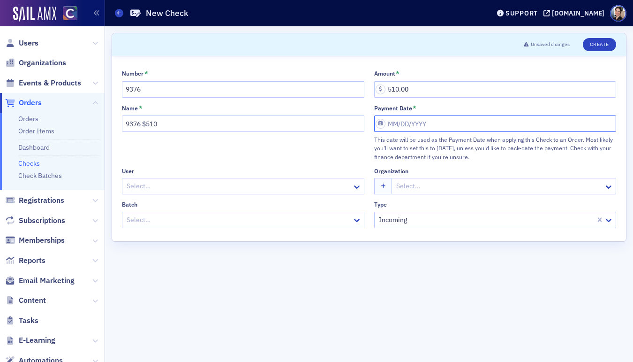
select select "2025"
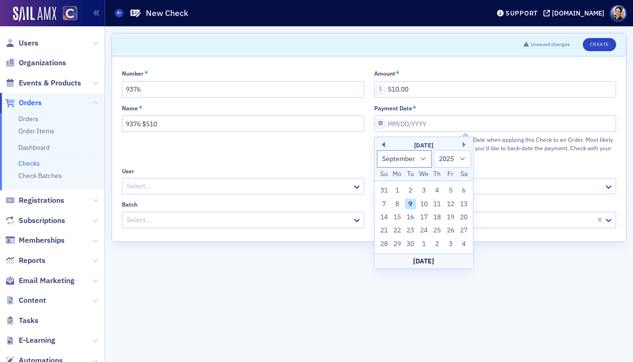
click at [383, 145] on button "Previous Month" at bounding box center [382, 145] width 6 height 6
select select "7"
drag, startPoint x: 451, startPoint y: 244, endPoint x: 435, endPoint y: 236, distance: 17.6
click at [451, 244] on div "29" at bounding box center [450, 243] width 11 height 11
type input "08/29/2025"
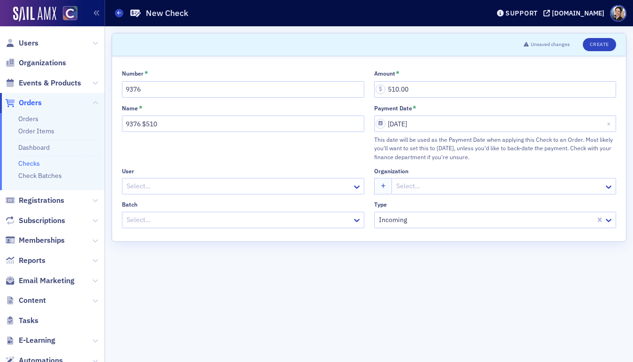
click at [179, 188] on div at bounding box center [239, 186] width 226 height 12
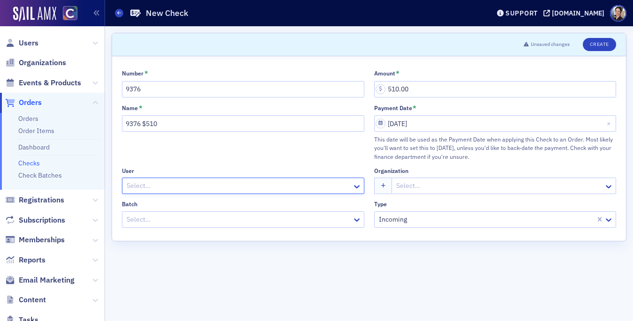
click at [145, 185] on div at bounding box center [239, 186] width 226 height 12
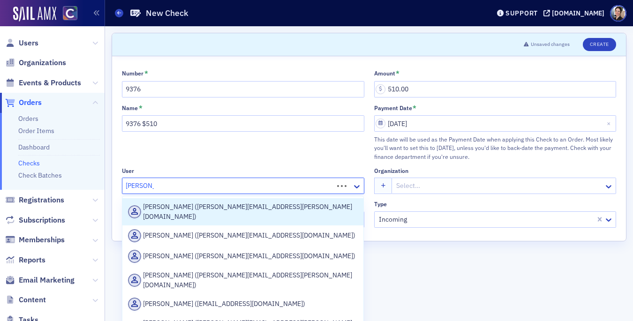
type input "steven sick"
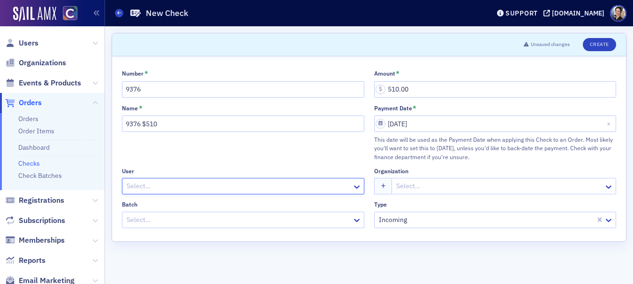
click at [162, 187] on div at bounding box center [239, 186] width 226 height 12
type input "steven wick"
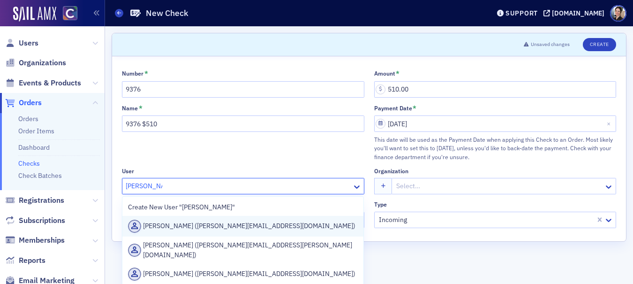
click at [179, 226] on div "Steve Wick (steve@sjwickcpa.com)" at bounding box center [243, 225] width 230 height 13
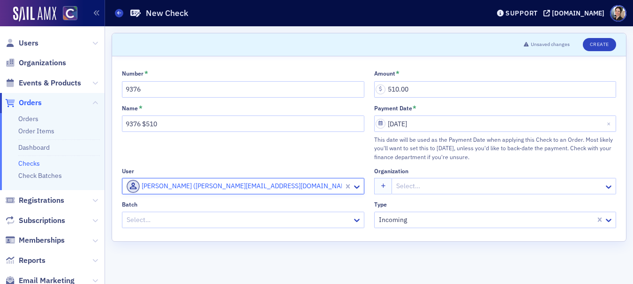
click at [425, 181] on div at bounding box center [499, 186] width 208 height 12
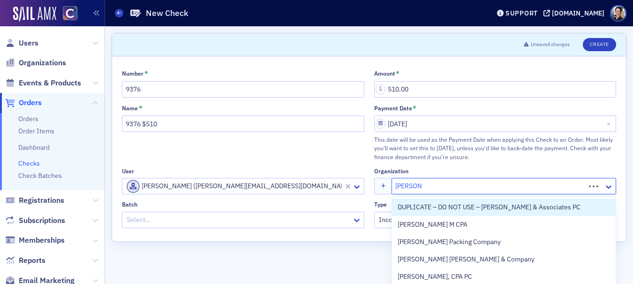
type input "steven j"
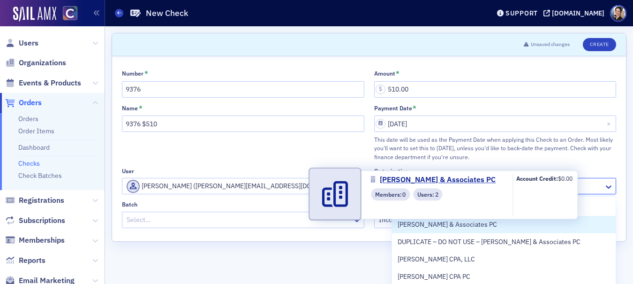
drag, startPoint x: 454, startPoint y: 226, endPoint x: 447, endPoint y: 225, distance: 7.1
click at [454, 226] on span "Steven J Wick & Associates PC" at bounding box center [447, 224] width 99 height 10
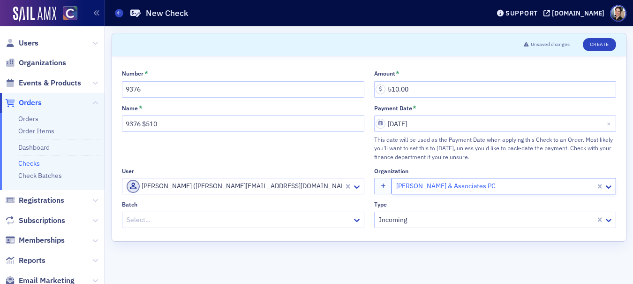
click at [147, 219] on div at bounding box center [239, 220] width 226 height 12
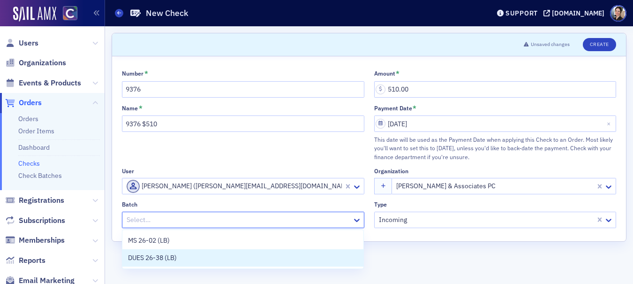
drag, startPoint x: 151, startPoint y: 257, endPoint x: 117, endPoint y: 249, distance: 34.7
click at [151, 257] on span "DUES 26-38 (LB)" at bounding box center [152, 258] width 49 height 10
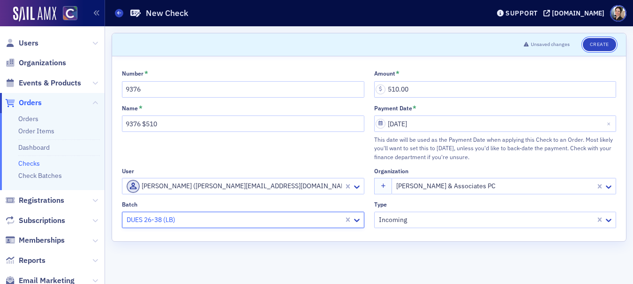
drag, startPoint x: 606, startPoint y: 45, endPoint x: 580, endPoint y: 73, distance: 38.1
click at [606, 45] on button "Create" at bounding box center [599, 44] width 33 height 13
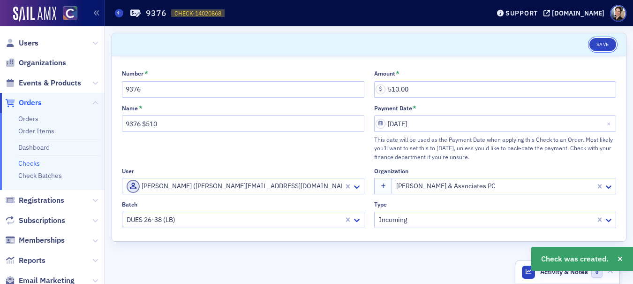
drag, startPoint x: 608, startPoint y: 43, endPoint x: 392, endPoint y: 46, distance: 216.7
click at [608, 43] on button "Save" at bounding box center [602, 44] width 27 height 13
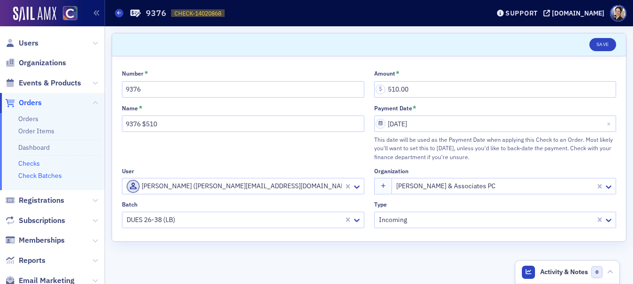
click at [37, 176] on link "Check Batches" at bounding box center [40, 175] width 44 height 8
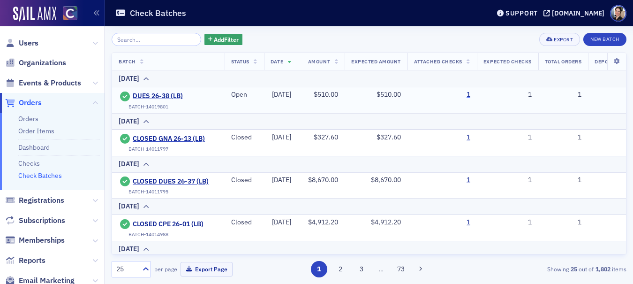
click at [470, 93] on link "1" at bounding box center [469, 95] width 4 height 8
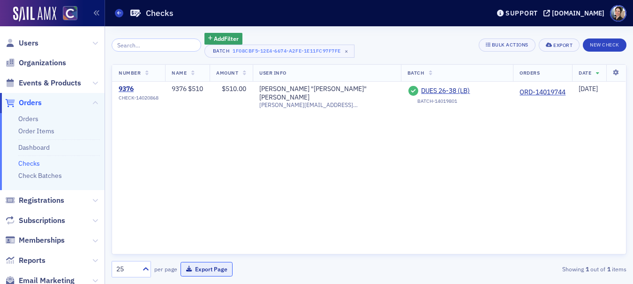
drag, startPoint x: 219, startPoint y: 266, endPoint x: 213, endPoint y: 264, distance: 6.3
click at [219, 266] on button "Export Page" at bounding box center [207, 269] width 52 height 15
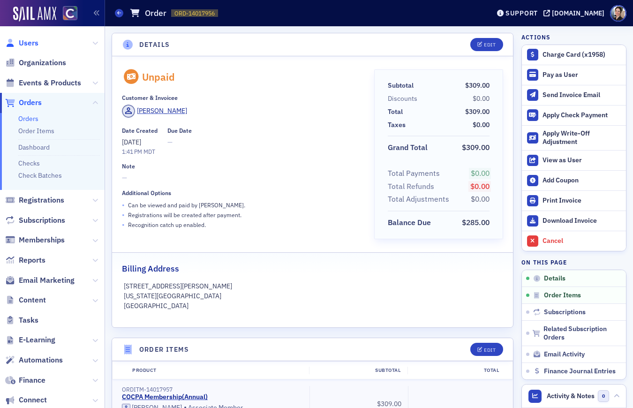
drag, startPoint x: 0, startPoint y: 0, endPoint x: 26, endPoint y: 41, distance: 48.9
click at [26, 41] on span "Users" at bounding box center [29, 43] width 20 height 10
